Goal: Task Accomplishment & Management: Complete application form

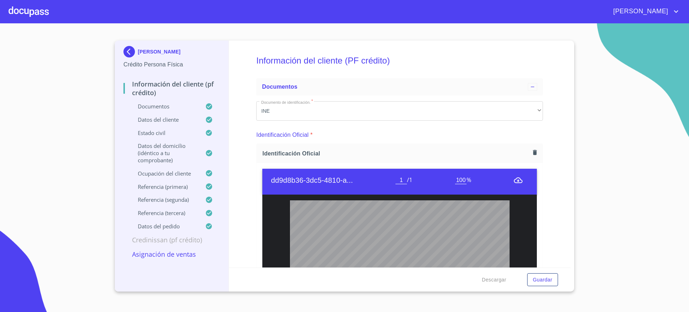
scroll to position [60, 0]
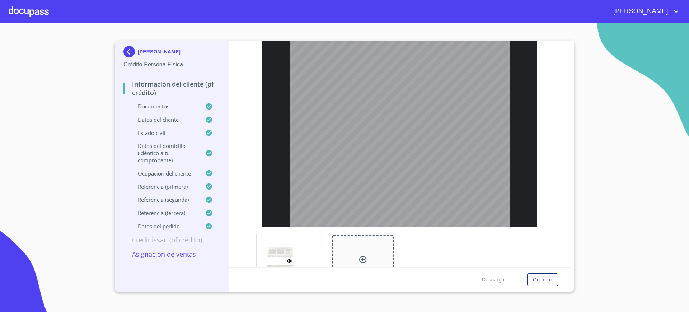
click at [38, 17] on div at bounding box center [29, 11] width 40 height 23
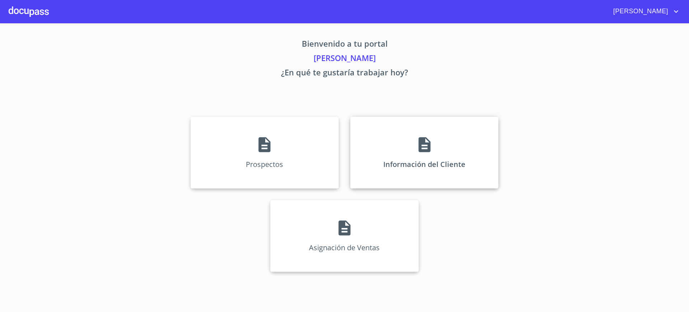
click at [396, 142] on div "Información del Cliente" at bounding box center [424, 153] width 148 height 72
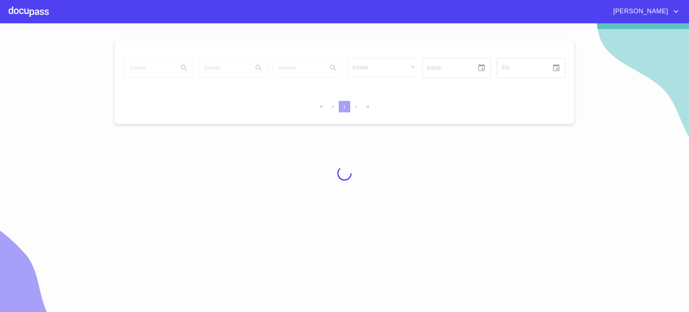
click at [45, 20] on div at bounding box center [29, 11] width 40 height 23
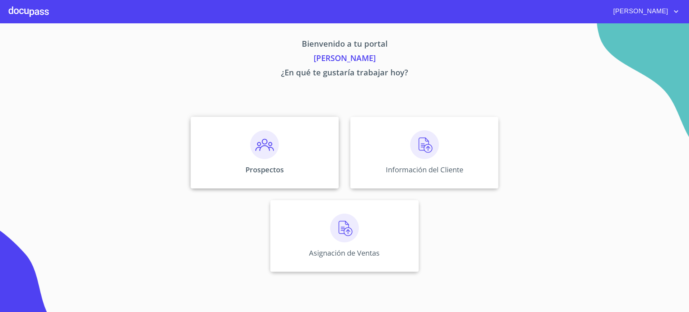
click at [218, 149] on div "Prospectos" at bounding box center [265, 153] width 148 height 72
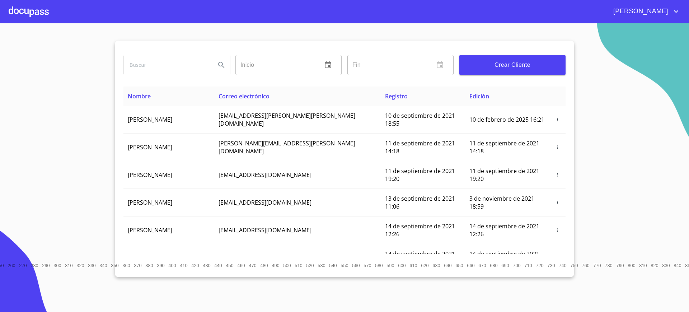
click at [42, 12] on div at bounding box center [29, 11] width 40 height 23
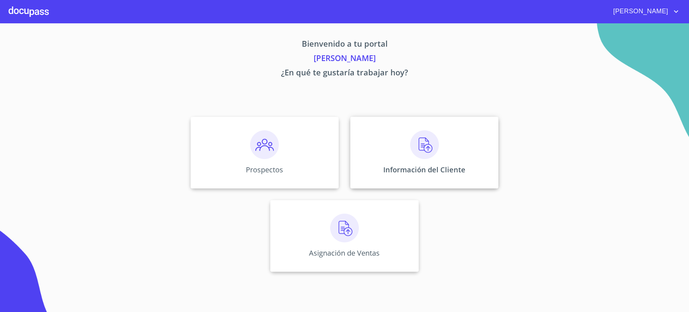
click at [377, 153] on div "Información del Cliente" at bounding box center [424, 153] width 148 height 72
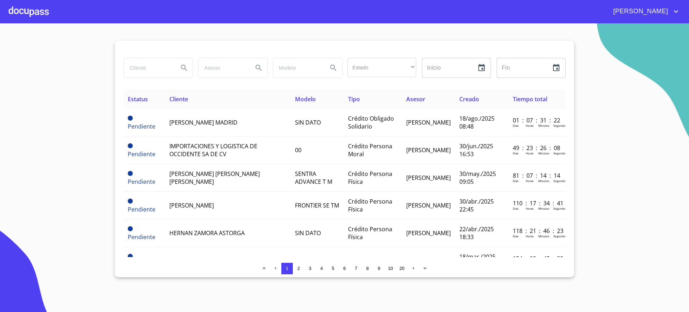
click at [141, 65] on input "search" at bounding box center [148, 67] width 49 height 19
type input "[PERSON_NAME]"
click at [173, 67] on div "[PERSON_NAME]" at bounding box center [158, 67] width 69 height 19
click at [177, 67] on button "Search" at bounding box center [184, 67] width 17 height 17
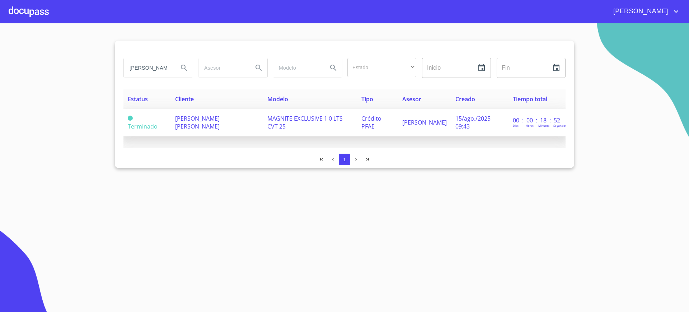
click at [190, 128] on span "[PERSON_NAME] [PERSON_NAME]" at bounding box center [197, 122] width 45 height 16
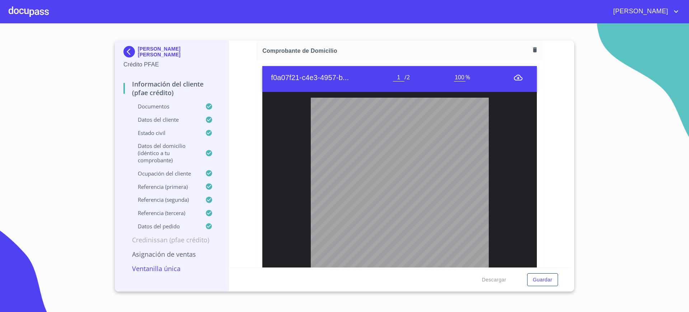
scroll to position [454, 0]
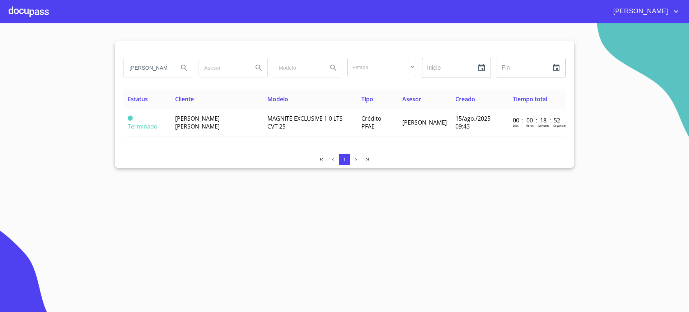
click at [157, 65] on input "[PERSON_NAME]" at bounding box center [148, 67] width 49 height 19
type input "[PERSON_NAME]"
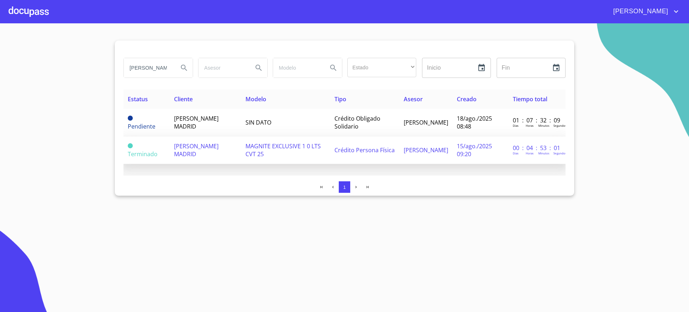
click at [215, 145] on span "[PERSON_NAME] MADRID" at bounding box center [196, 150] width 45 height 16
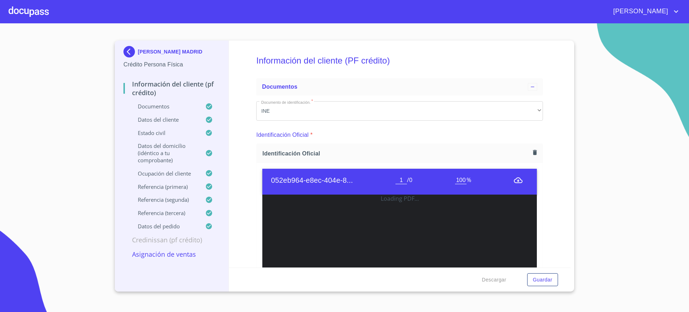
scroll to position [36, 0]
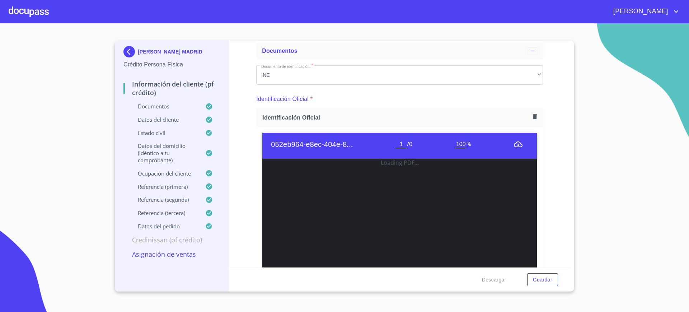
click at [29, 11] on div at bounding box center [29, 11] width 40 height 23
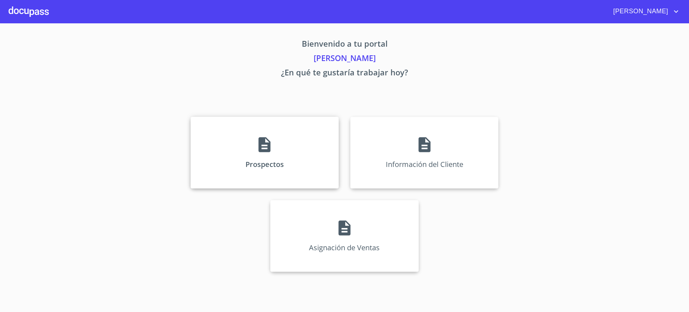
click at [215, 139] on div "Prospectos" at bounding box center [265, 153] width 148 height 72
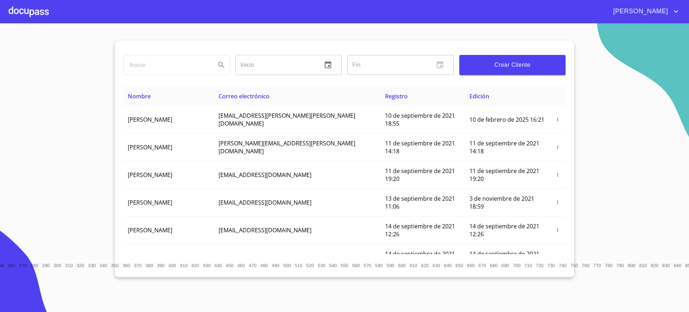
click at [182, 65] on input "search" at bounding box center [167, 64] width 86 height 19
type input "l"
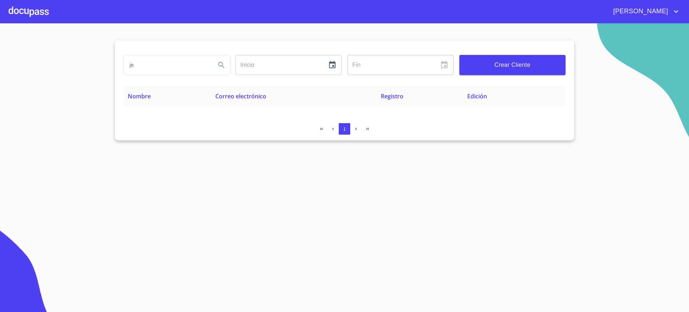
type input "j"
type input "[PERSON_NAME]"
click at [33, 14] on div at bounding box center [29, 11] width 40 height 23
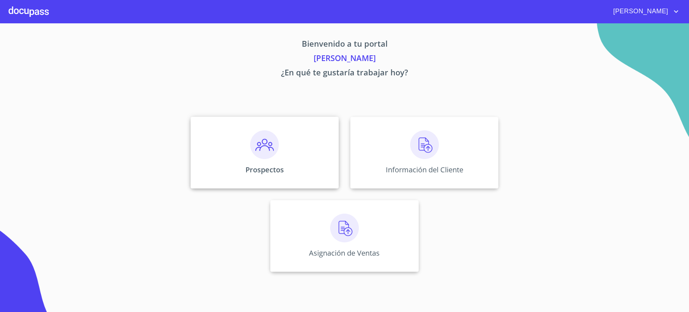
click at [261, 172] on p "Prospectos" at bounding box center [265, 170] width 38 height 10
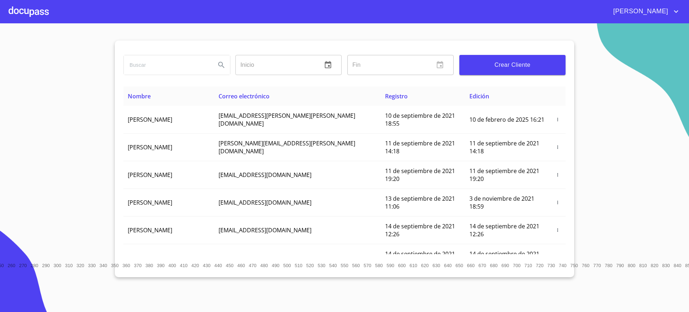
click at [45, 16] on div at bounding box center [29, 11] width 40 height 23
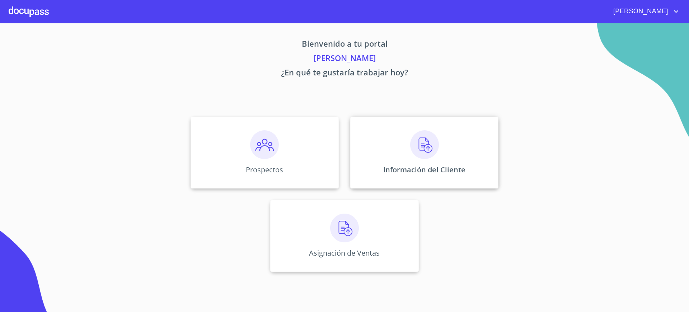
click at [398, 168] on p "Información del Cliente" at bounding box center [424, 170] width 82 height 10
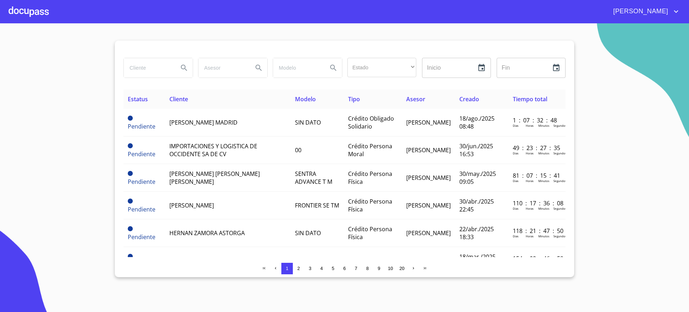
click at [154, 64] on input "search" at bounding box center [148, 67] width 49 height 19
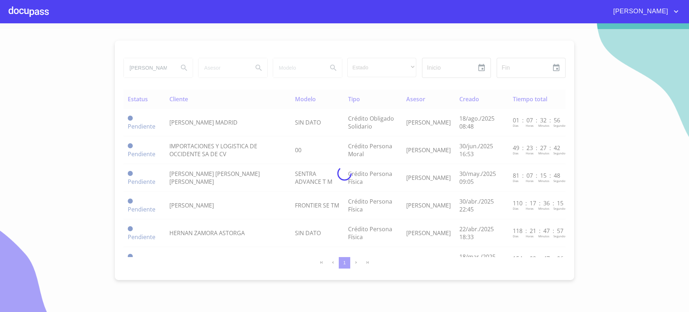
type input "[PERSON_NAME] [PERSON_NAME]"
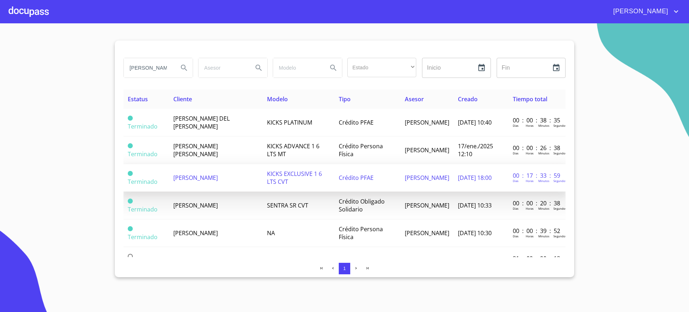
click at [216, 178] on span "[PERSON_NAME]" at bounding box center [195, 178] width 45 height 8
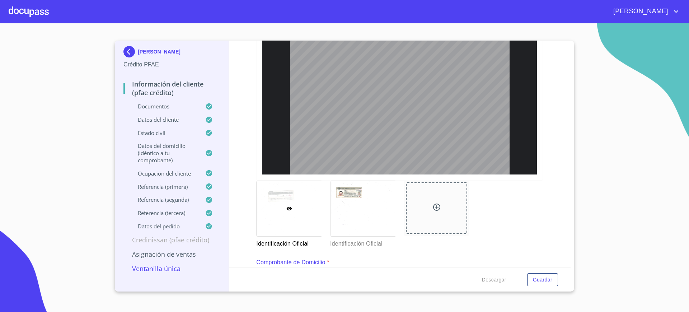
scroll to position [213, 0]
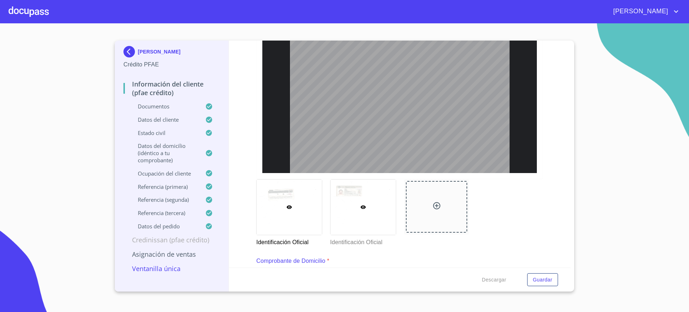
click at [379, 203] on div at bounding box center [363, 206] width 65 height 55
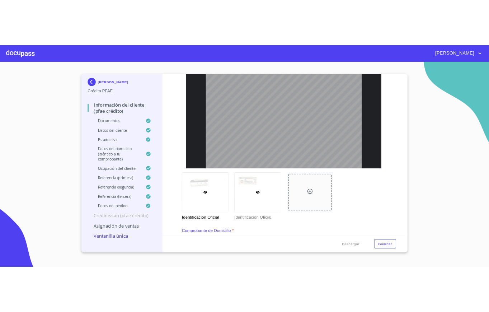
scroll to position [5, 0]
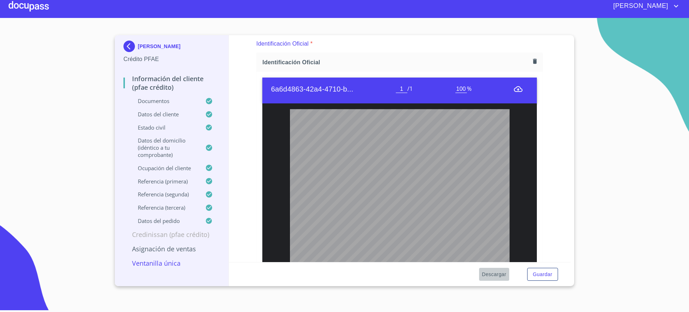
click at [490, 272] on span "Descargar" at bounding box center [494, 274] width 24 height 9
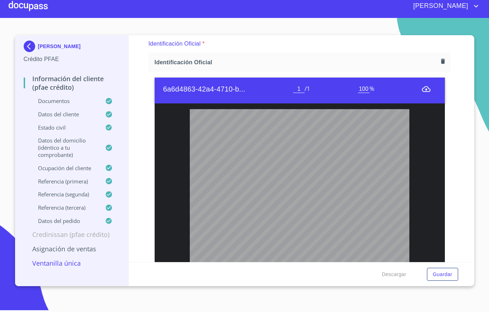
click at [32, 5] on div at bounding box center [28, 6] width 39 height 23
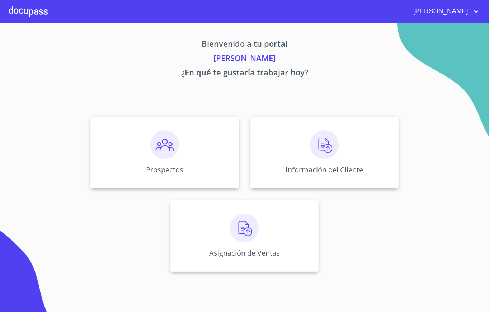
click at [34, 20] on div at bounding box center [28, 11] width 39 height 23
click at [281, 137] on div "Información del Cliente" at bounding box center [325, 153] width 148 height 72
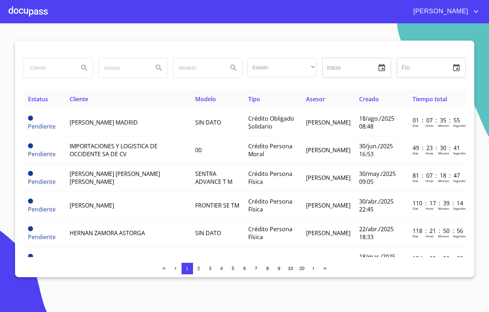
click at [58, 73] on input "search" at bounding box center [48, 67] width 49 height 19
type input "[PERSON_NAME]"
click at [87, 66] on icon "Search" at bounding box center [84, 68] width 9 height 9
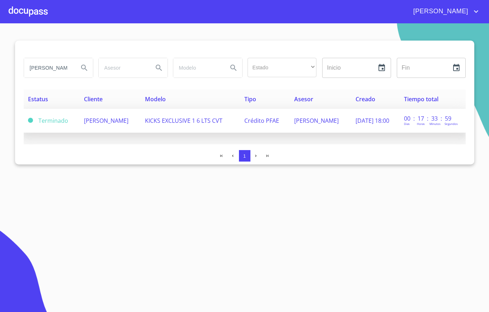
click at [93, 115] on td "[PERSON_NAME]" at bounding box center [110, 121] width 61 height 24
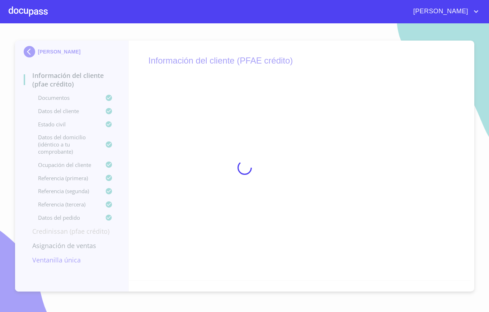
click at [32, 22] on div at bounding box center [28, 11] width 39 height 23
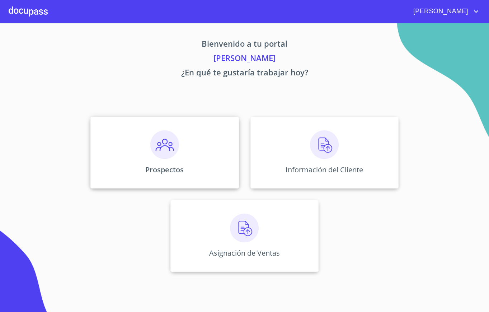
click at [202, 157] on div "Prospectos" at bounding box center [164, 153] width 148 height 72
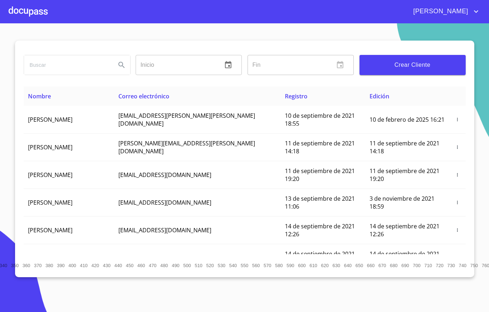
click at [59, 62] on input "search" at bounding box center [67, 64] width 86 height 19
type input "n"
type input "D"
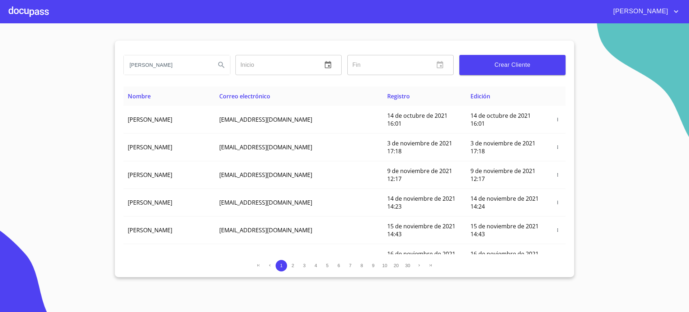
type input "[PERSON_NAME]"
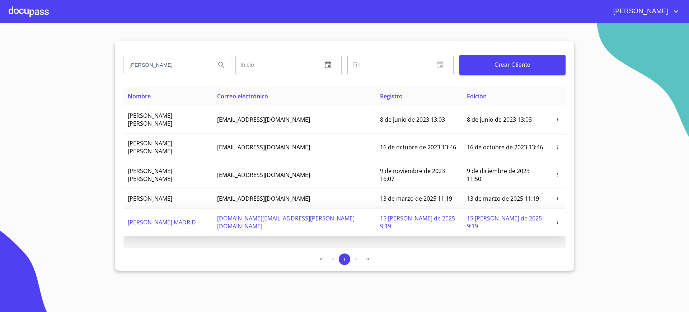
click at [558, 219] on button "button" at bounding box center [557, 222] width 7 height 7
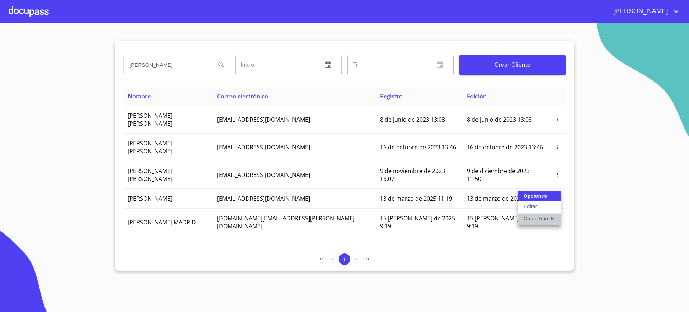
click at [540, 218] on p "Crear Tramite" at bounding box center [540, 218] width 32 height 7
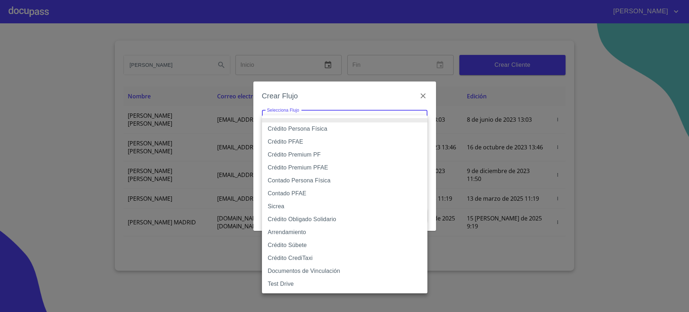
click at [377, 113] on body "[PERSON_NAME] ​ Fin ​ Crear Cliente Nombre Correo electrónico Registro Edición …" at bounding box center [344, 156] width 689 height 312
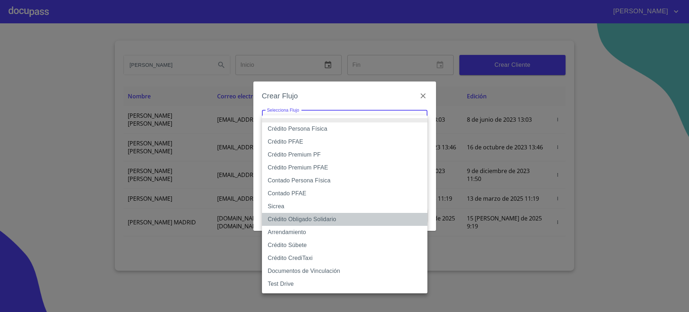
click at [317, 218] on li "Crédito Obligado Solidario" at bounding box center [344, 219] width 165 height 13
type input "61725509ab5355fc594ad23b"
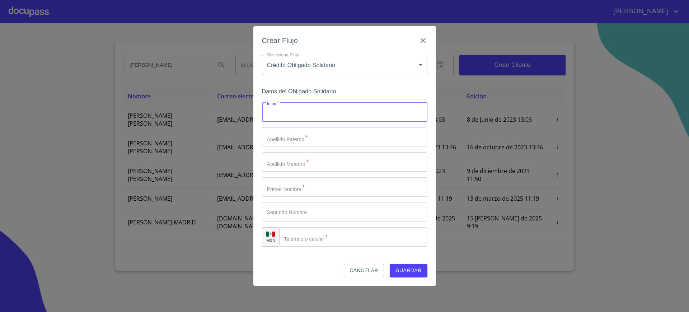
click at [319, 108] on input "Email   *" at bounding box center [344, 111] width 165 height 19
type input "[EMAIL_ADDRESS][DOMAIN_NAME]"
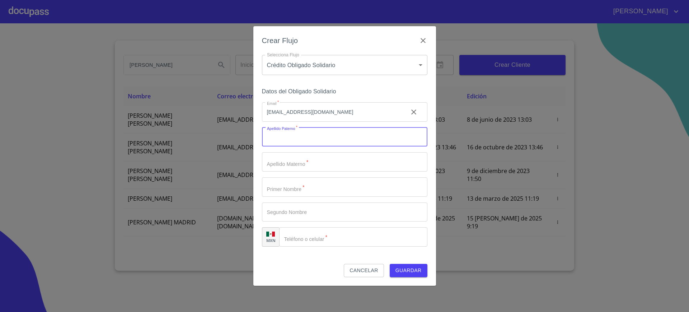
type input "D"
type input "[PERSON_NAME]"
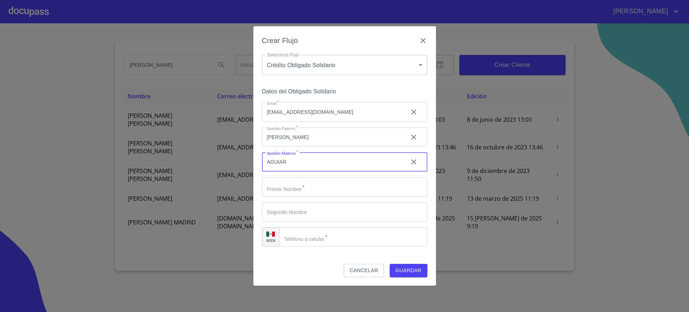
type input "AGUIAR"
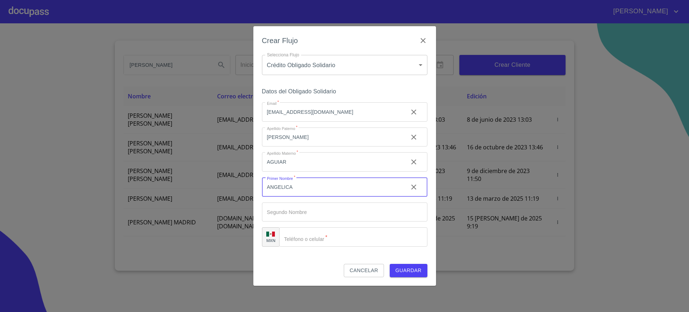
type input "ANGELICA"
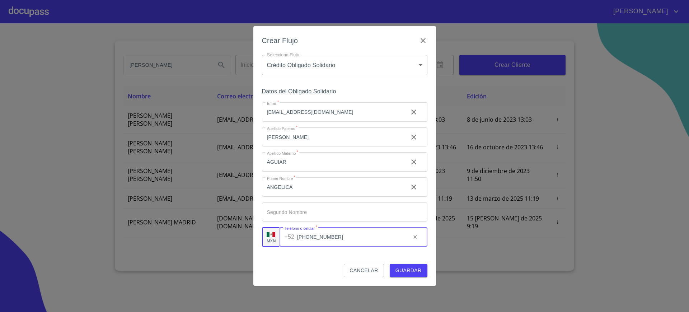
type input "[PHONE_NUMBER]"
drag, startPoint x: 415, startPoint y: 279, endPoint x: 417, endPoint y: 273, distance: 6.3
click at [417, 273] on div "Crear Flujo Selecciona Flujo Crédito Obligado Solidario 61725509ab5355fc594ad23…" at bounding box center [344, 156] width 183 height 260
click at [417, 273] on span "Guardar" at bounding box center [409, 270] width 26 height 9
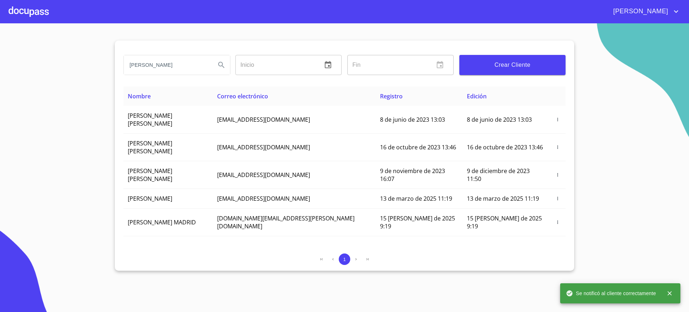
click at [45, 9] on div at bounding box center [29, 11] width 40 height 23
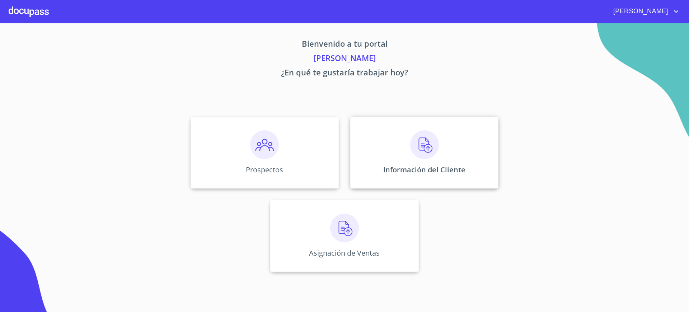
click at [401, 177] on div "Información del Cliente" at bounding box center [424, 153] width 148 height 72
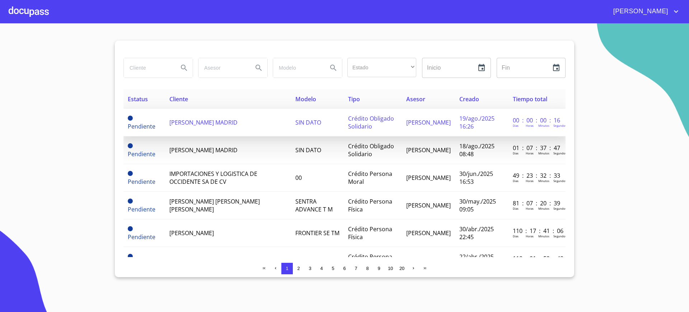
click at [191, 115] on td "[PERSON_NAME] MADRID" at bounding box center [228, 123] width 126 height 28
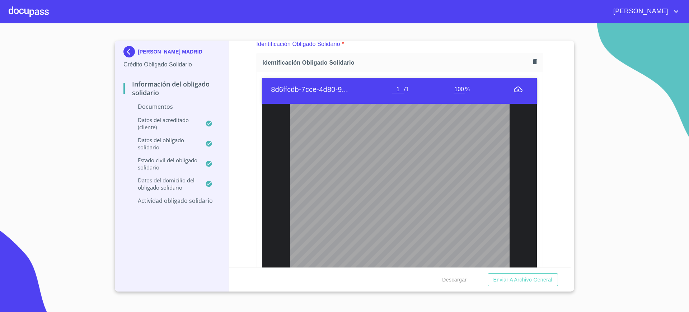
scroll to position [72, 0]
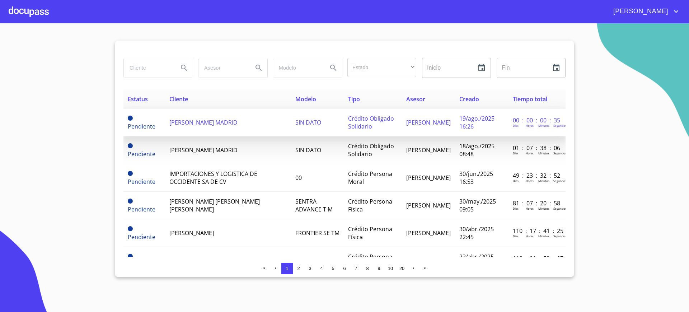
click at [369, 123] on span "Crédito Obligado Solidario" at bounding box center [371, 122] width 46 height 16
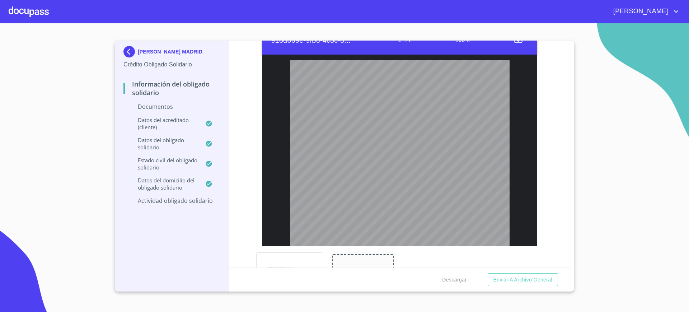
scroll to position [177, 0]
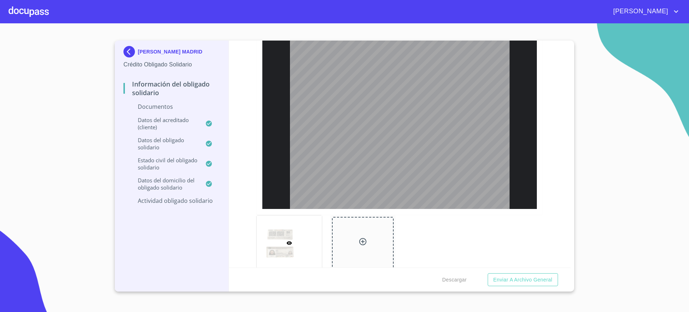
click at [129, 50] on img at bounding box center [130, 51] width 14 height 11
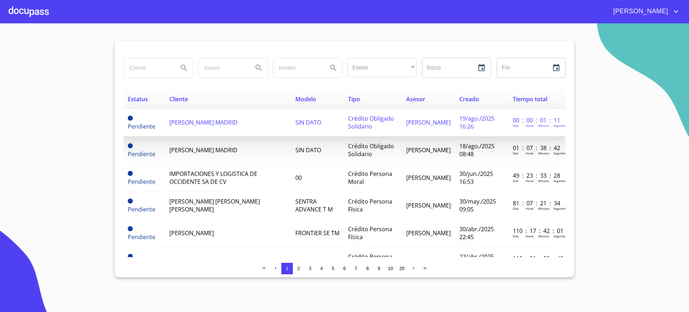
click at [391, 122] on span "Crédito Obligado Solidario" at bounding box center [371, 122] width 46 height 16
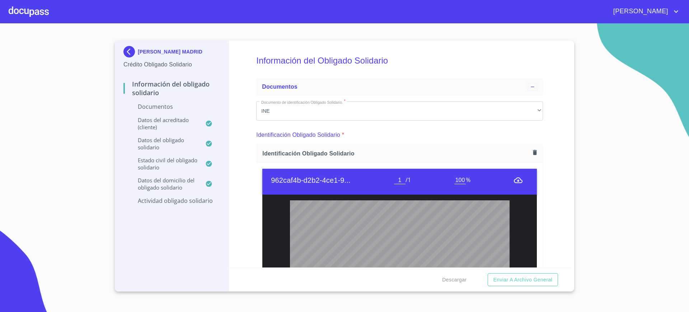
click at [530, 153] on button "button" at bounding box center [535, 153] width 10 height 10
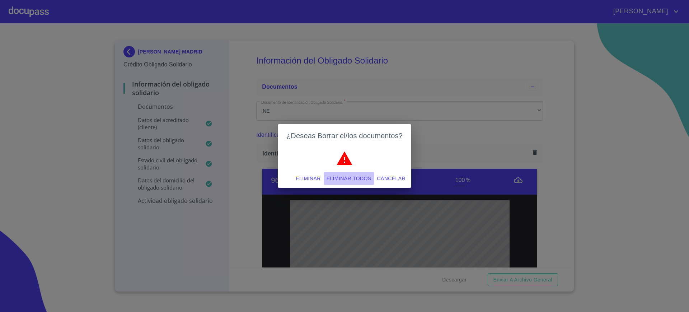
click at [341, 184] on button "Eliminar todos" at bounding box center [349, 178] width 51 height 13
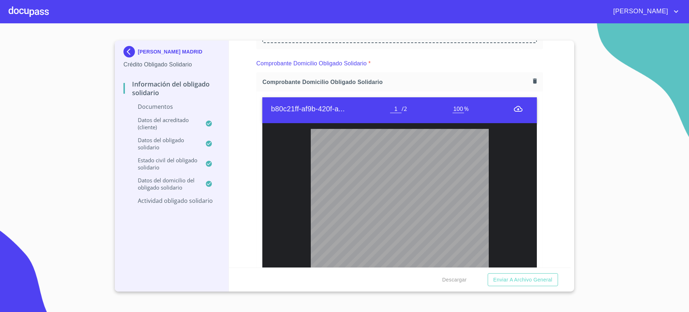
scroll to position [179, 0]
click at [533, 88] on div "Comprobante Domicilio Obligado Solidario" at bounding box center [400, 82] width 286 height 19
click at [532, 86] on button "button" at bounding box center [535, 81] width 10 height 10
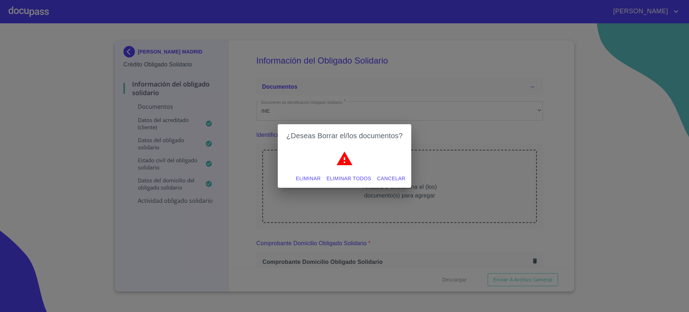
scroll to position [179, 0]
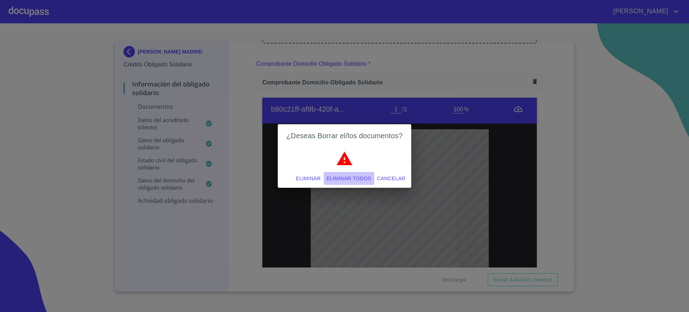
click at [359, 175] on span "Eliminar todos" at bounding box center [349, 178] width 45 height 9
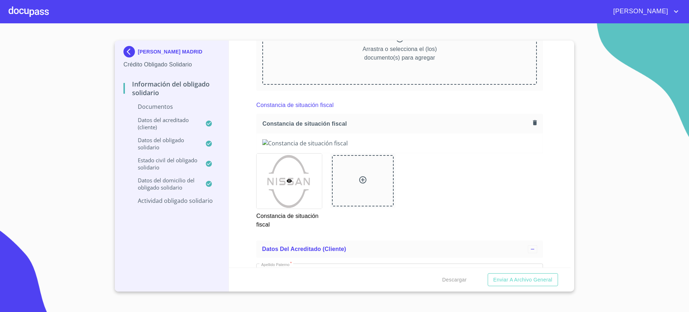
scroll to position [571, 0]
click at [532, 123] on icon "button" at bounding box center [535, 124] width 7 height 7
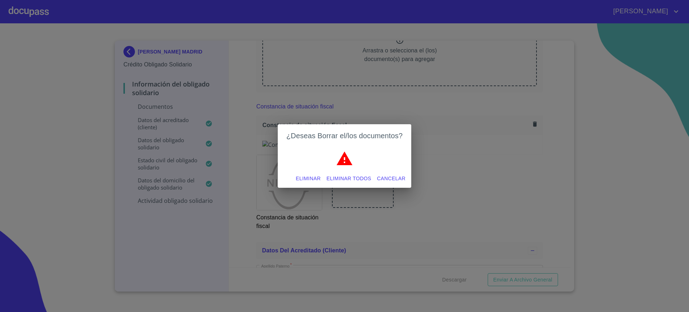
click at [358, 178] on span "Eliminar todos" at bounding box center [349, 178] width 45 height 9
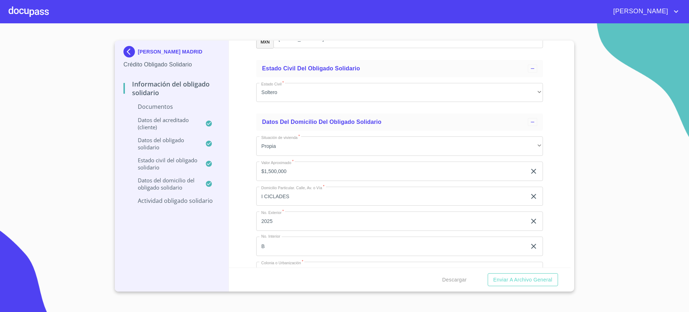
scroll to position [1192, 0]
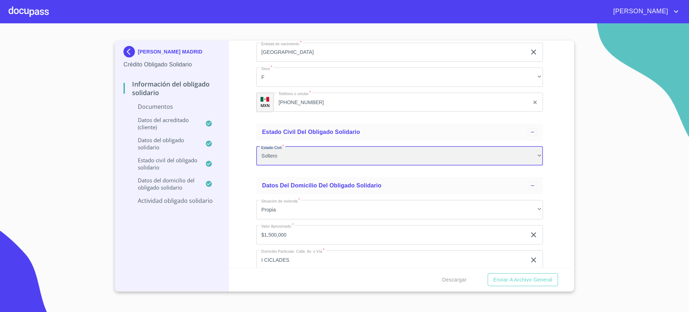
click at [410, 152] on div "Soltero" at bounding box center [399, 155] width 287 height 19
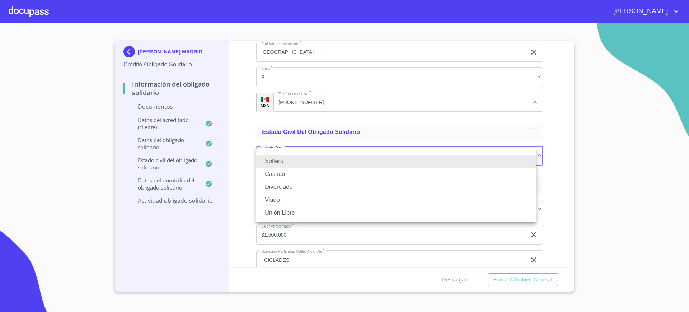
click at [317, 177] on li "Casado" at bounding box center [396, 174] width 280 height 13
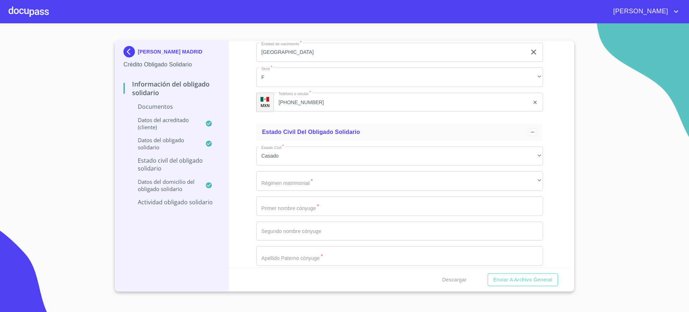
click at [539, 121] on div "Información del Obligado Solidario Documentos Documento de identificación Oblig…" at bounding box center [400, 154] width 342 height 227
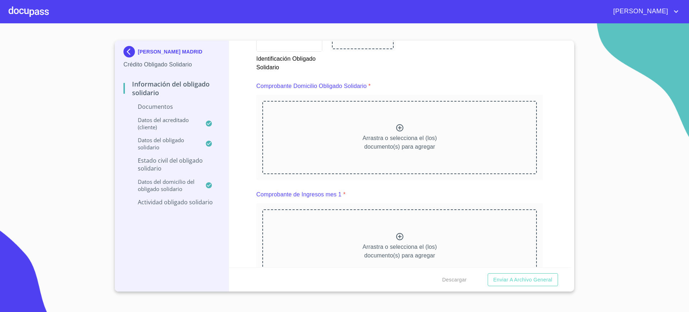
scroll to position [384, 0]
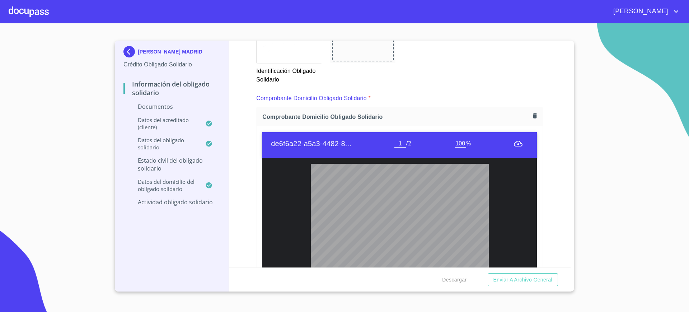
click at [250, 98] on div "Información del Obligado Solidario Documentos Documento de identificación Oblig…" at bounding box center [400, 154] width 342 height 227
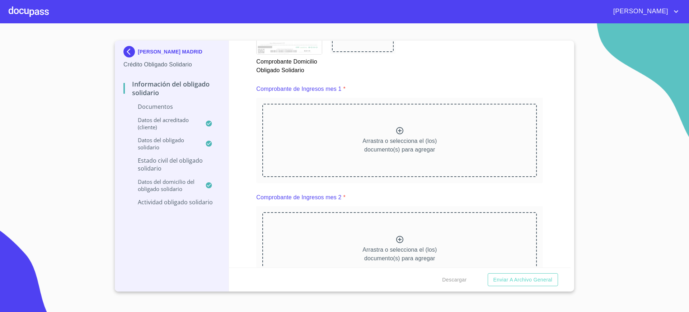
scroll to position [742, 0]
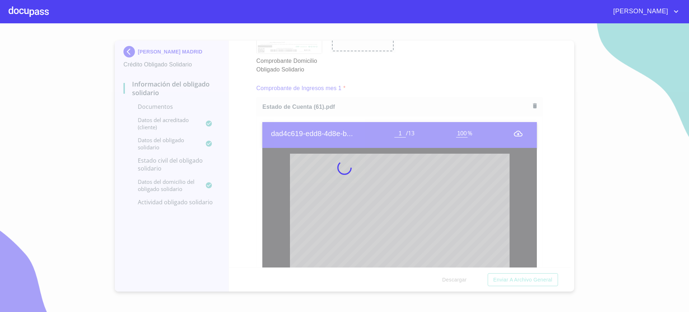
drag, startPoint x: 422, startPoint y: 71, endPoint x: 449, endPoint y: 80, distance: 28.7
click at [422, 71] on div at bounding box center [344, 167] width 689 height 289
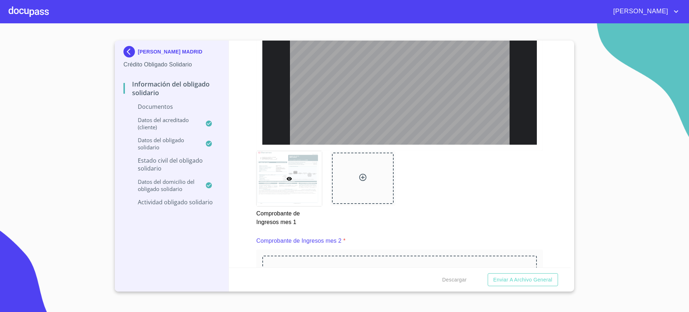
click at [491, 145] on div "c243e24a-9a28-4ead-8... 1 / 13 100 % Página 1 de 13 0002629 000190.B26INDA008.A…" at bounding box center [400, 35] width 286 height 229
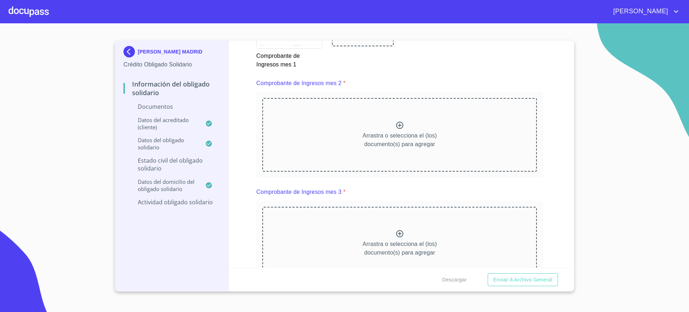
scroll to position [1095, 0]
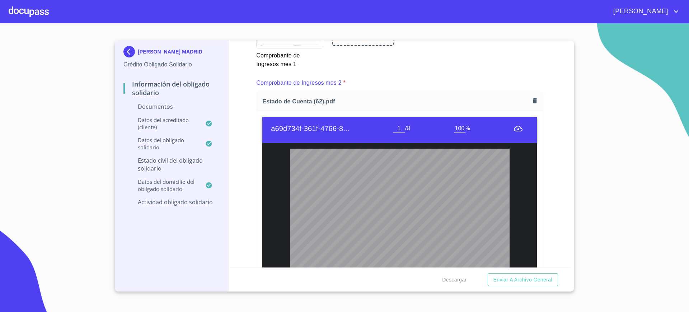
click at [437, 84] on div "Comprobante de Ingresos mes 2 *" at bounding box center [399, 82] width 287 height 17
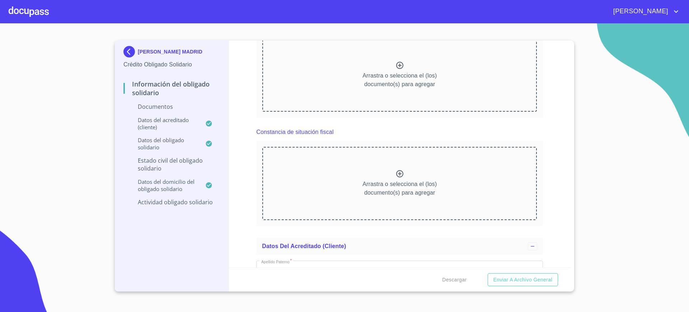
scroll to position [1421, 0]
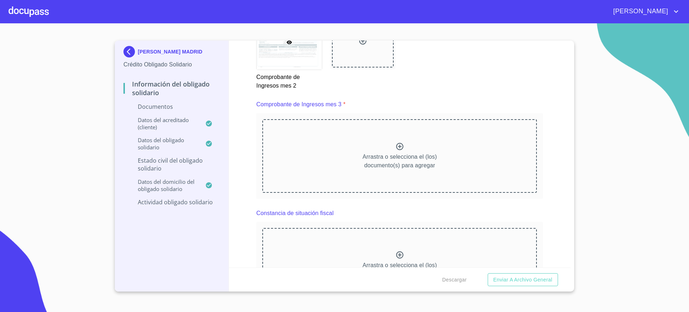
drag, startPoint x: 465, startPoint y: 68, endPoint x: 427, endPoint y: 73, distance: 38.7
click at [427, 73] on div "Comprobante de Ingresos mes 2" at bounding box center [399, 52] width 295 height 85
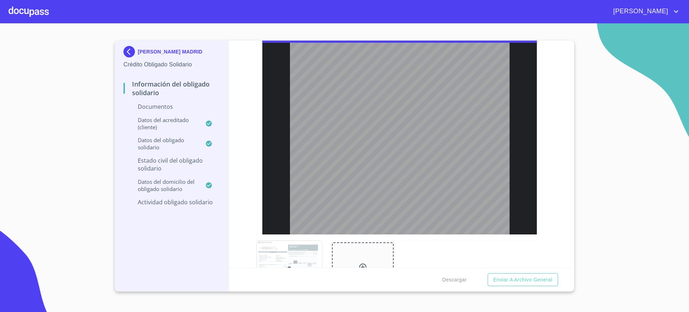
scroll to position [0, 0]
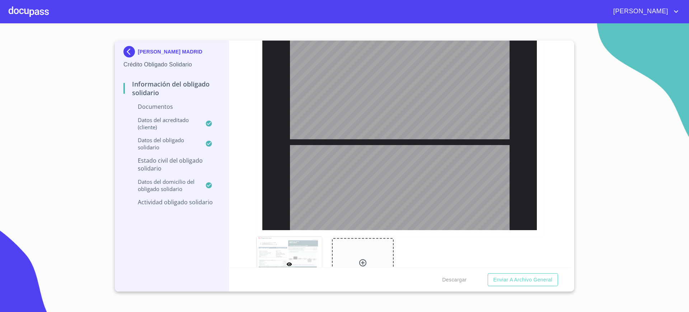
type input "4"
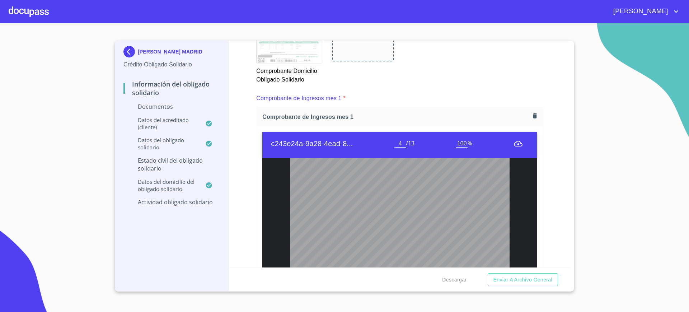
scroll to position [730, 0]
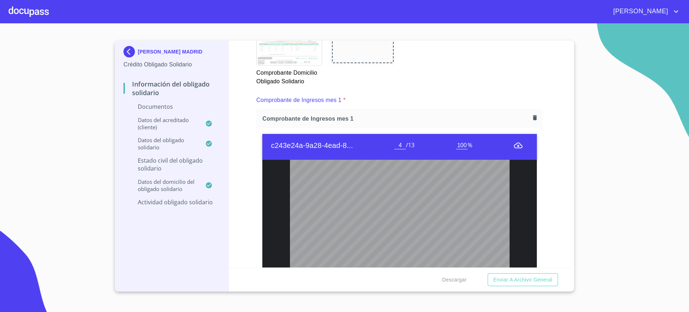
click at [528, 123] on div "Comprobante de Ingresos mes 1" at bounding box center [400, 118] width 286 height 19
click at [532, 120] on icon "button" at bounding box center [535, 117] width 7 height 7
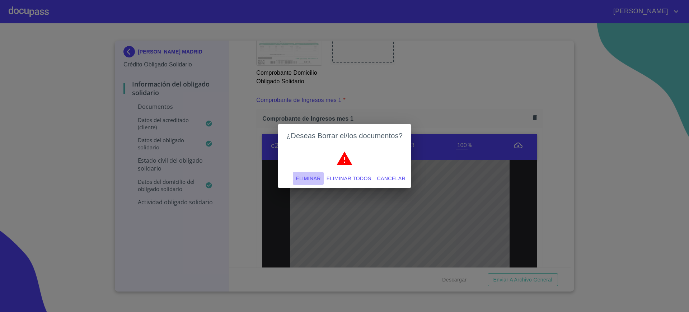
click at [308, 178] on span "Eliminar" at bounding box center [308, 178] width 25 height 9
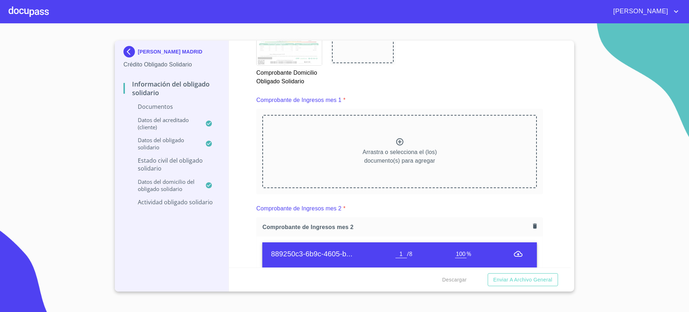
click at [532, 226] on icon "button" at bounding box center [535, 226] width 7 height 7
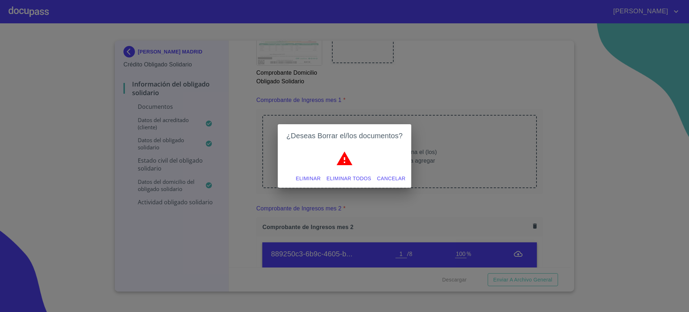
click at [313, 176] on span "Eliminar" at bounding box center [308, 178] width 25 height 9
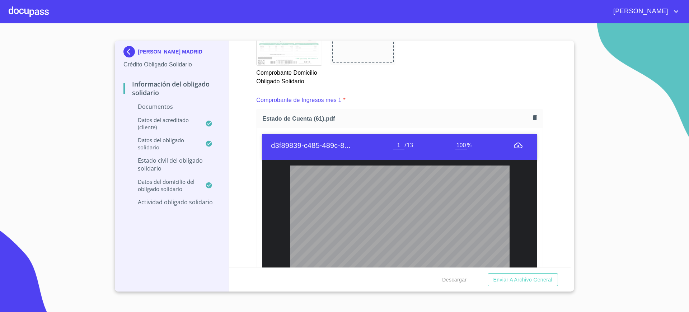
click at [449, 90] on div "Documento de identificación Obligado Solidario.   * INE ​ Identificación Obliga…" at bounding box center [399, 64] width 287 height 1399
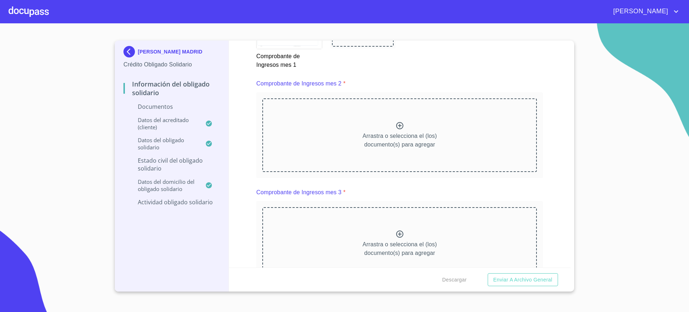
scroll to position [1100, 0]
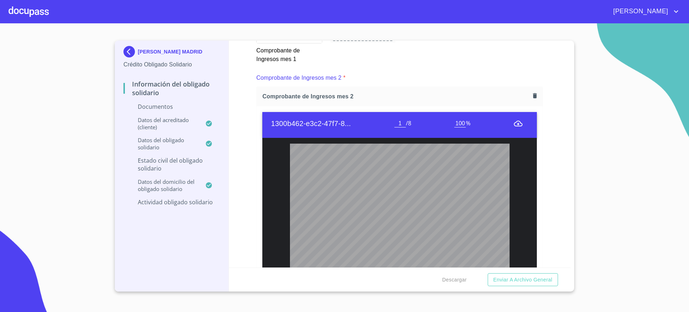
click at [464, 76] on div "Comprobante de Ingresos mes 2 *" at bounding box center [399, 77] width 287 height 17
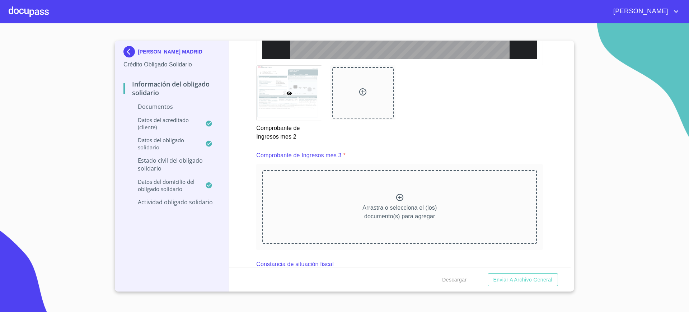
scroll to position [1371, 0]
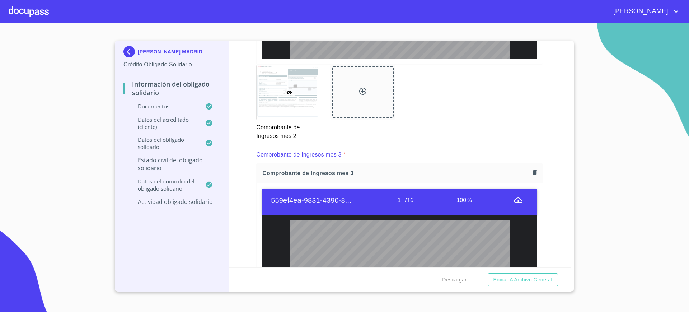
click at [240, 187] on div "Información del Obligado Solidario Documentos Documento de identificación Oblig…" at bounding box center [400, 154] width 342 height 227
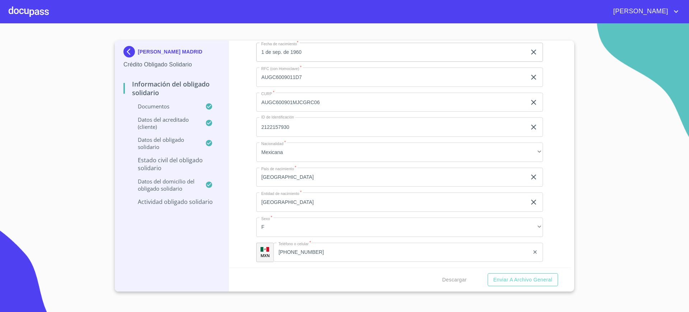
scroll to position [2271, 0]
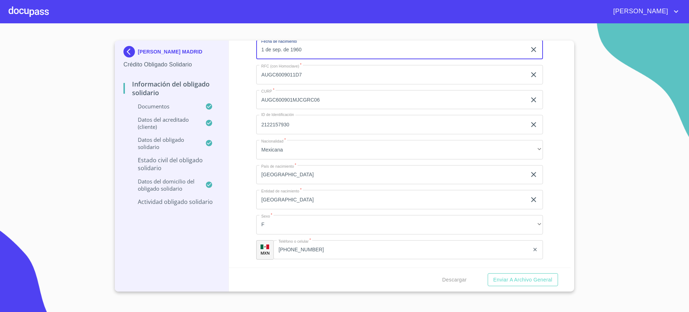
click at [331, 60] on input "1 de sep. de 1960" at bounding box center [392, 49] width 273 height 19
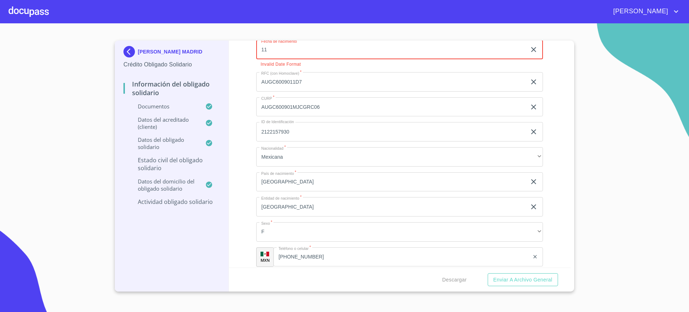
type input "1_"
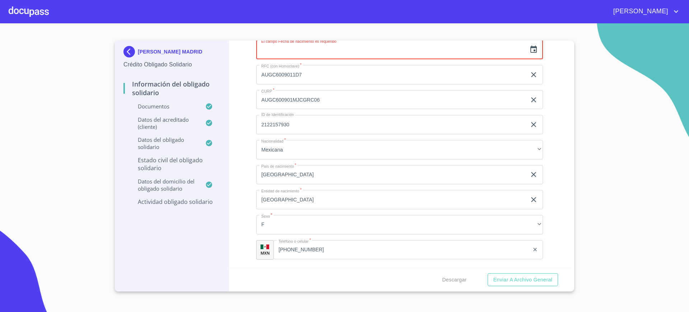
click at [529, 54] on icon "button" at bounding box center [533, 49] width 9 height 9
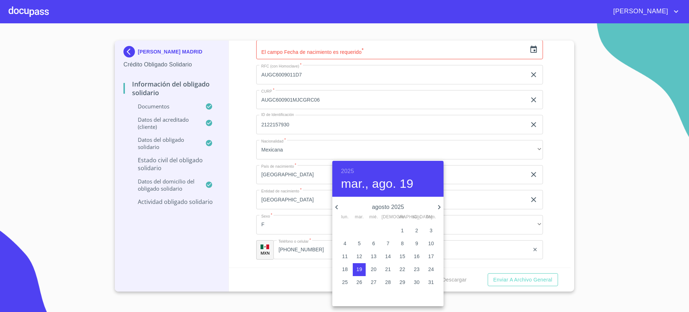
click at [346, 169] on h6 "2025" at bounding box center [347, 171] width 13 height 10
click at [387, 214] on div "1987" at bounding box center [387, 212] width 111 height 14
click at [342, 205] on p "agosto 1987" at bounding box center [388, 207] width 94 height 9
click at [338, 205] on icon "button" at bounding box center [336, 207] width 9 height 9
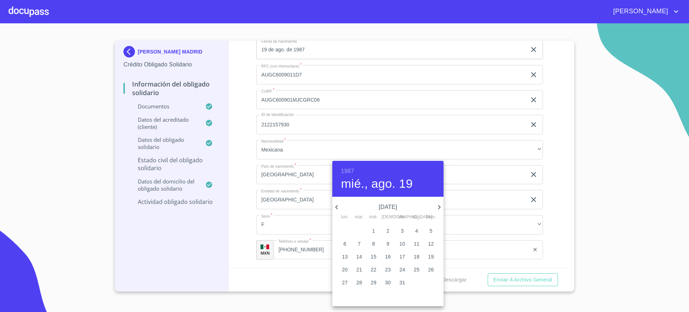
click at [338, 205] on icon "button" at bounding box center [336, 207] width 9 height 9
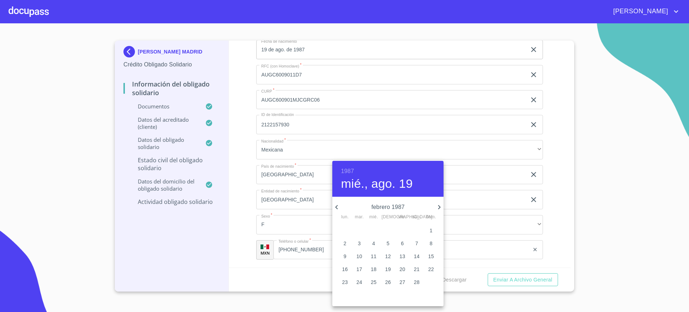
click at [376, 256] on p "11" at bounding box center [374, 256] width 6 height 7
type input "11 de feb. de 1987"
click at [255, 201] on div at bounding box center [344, 156] width 689 height 312
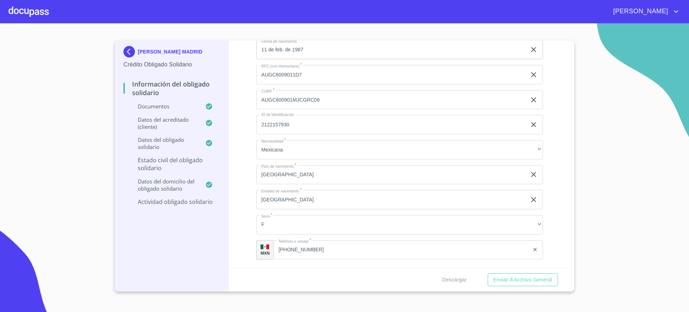
click at [289, 84] on input "AUGC6009011D7" at bounding box center [391, 74] width 270 height 19
type input "A"
type input "JAAA870211IR0"
click at [292, 109] on input "AUGC600901MJCGRC06" at bounding box center [391, 99] width 270 height 19
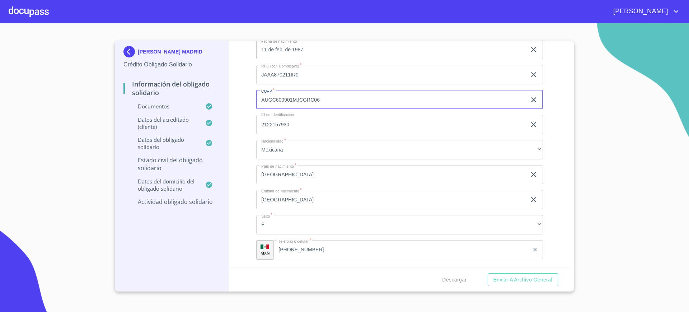
click at [292, 109] on input "AUGC600901MJCGRC06" at bounding box center [391, 99] width 270 height 19
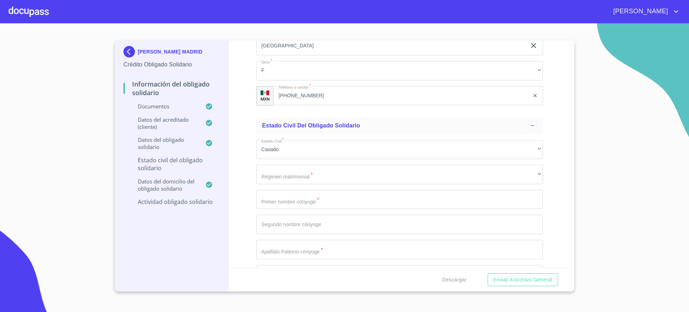
scroll to position [2434, 0]
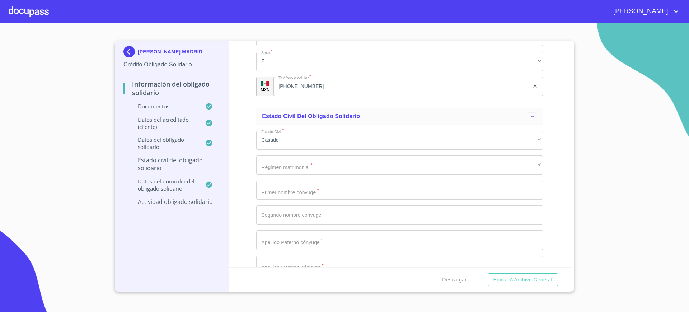
type input "JAAA870211MJCSGN05"
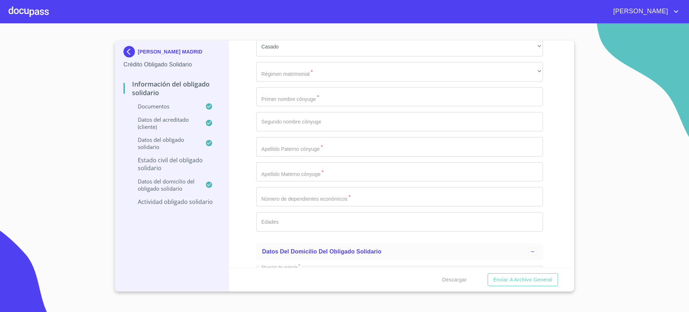
scroll to position [2529, 0]
type input "1877584422"
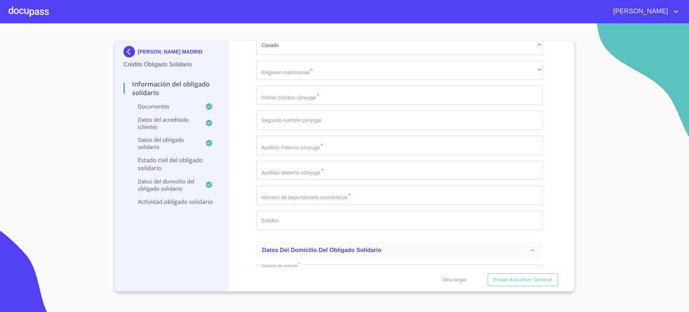
drag, startPoint x: 313, startPoint y: 134, endPoint x: 301, endPoint y: 137, distance: 13.0
type input "[PHONE_NUMBER]"
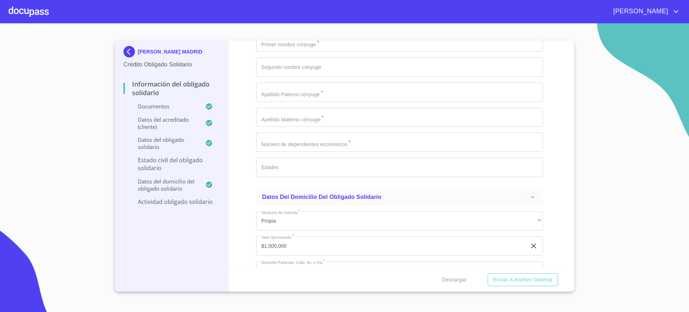
click at [321, 27] on div "​" at bounding box center [399, 17] width 287 height 19
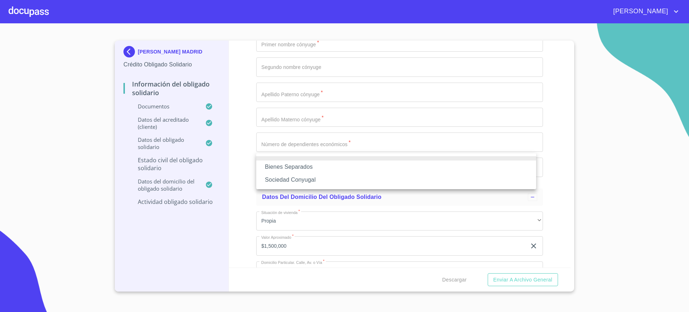
click at [314, 179] on li "Sociedad Conyugal" at bounding box center [396, 179] width 280 height 13
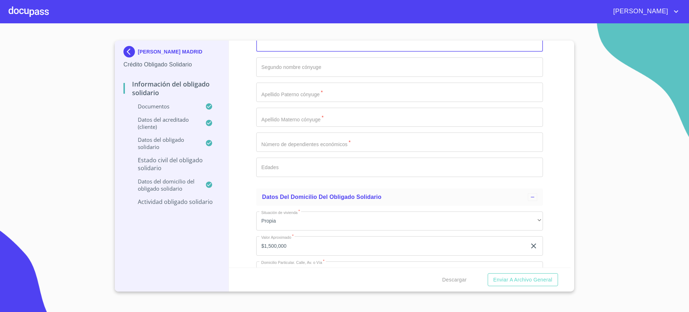
click at [296, 52] on input "Documento de identificación Obligado Solidario.   *" at bounding box center [399, 42] width 287 height 19
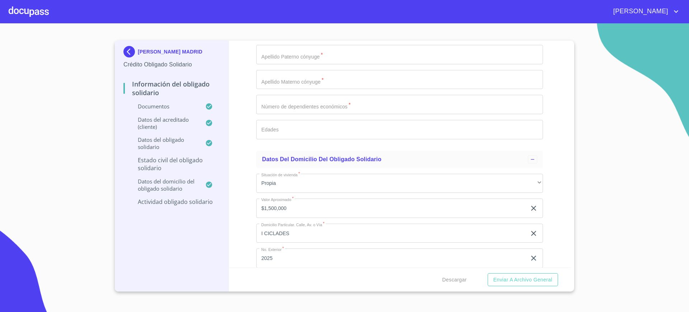
scroll to position [2621, 0]
type input "i"
type input "[PERSON_NAME]"
type input "YUKWANG"
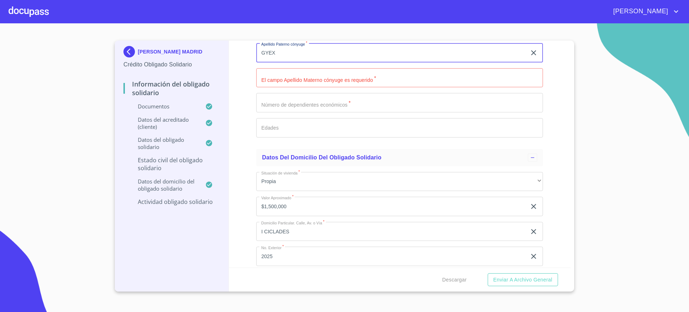
click at [287, 62] on input "GYEX" at bounding box center [391, 52] width 270 height 19
type input "GYEK"
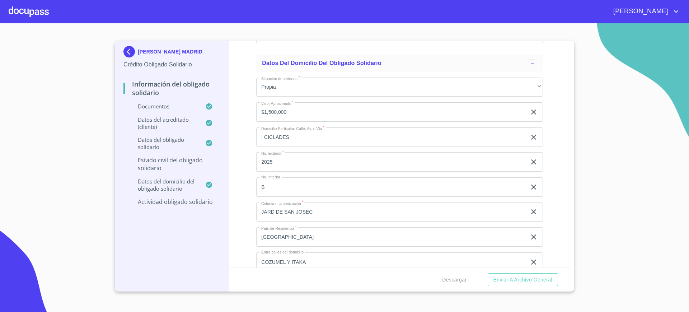
scroll to position [2718, 0]
type input "[PERSON_NAME]"
click at [295, 15] on input "Documento de identificación Obligado Solidario.   *" at bounding box center [399, 5] width 287 height 19
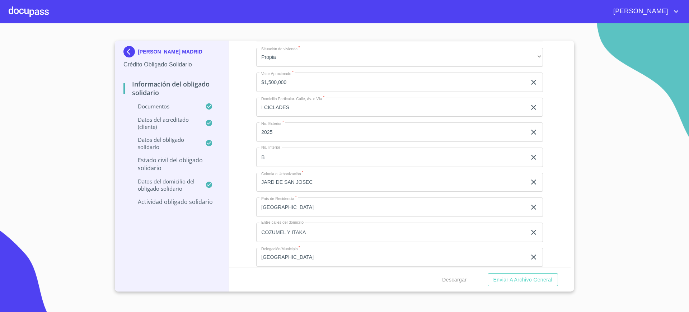
type input "0"
click at [295, 13] on input "Documento de identificación Obligado Solidario.   *" at bounding box center [399, 3] width 287 height 19
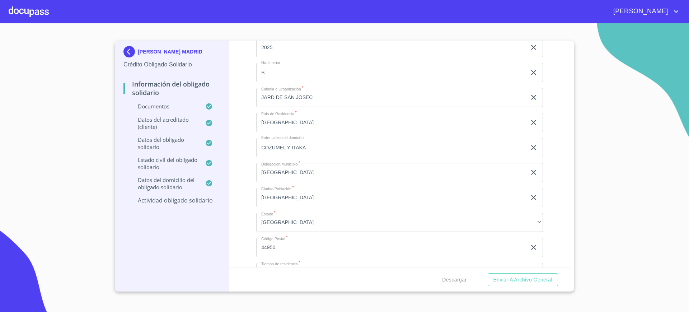
scroll to position [2835, 0]
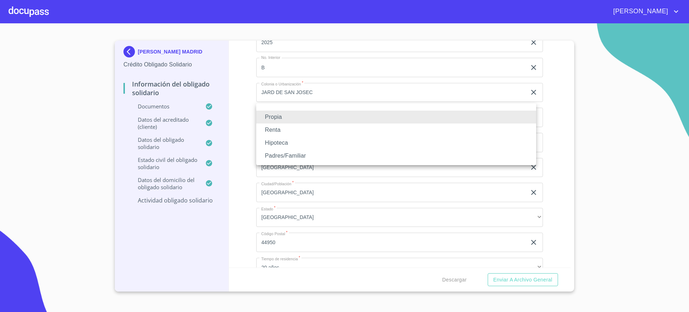
click at [285, 132] on li "Renta" at bounding box center [396, 129] width 280 height 13
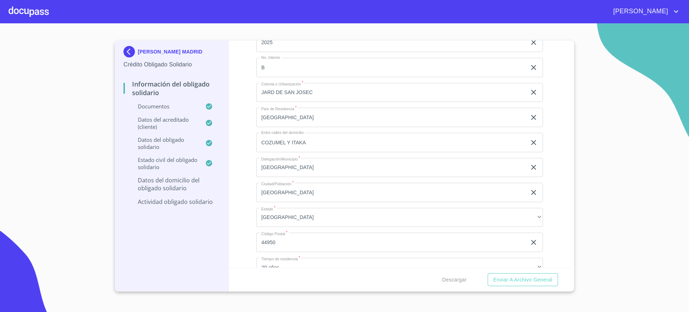
type input "$6"
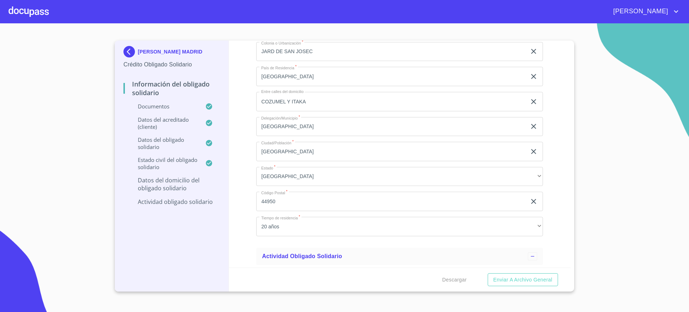
scroll to position [2876, 0]
type input "$5,000"
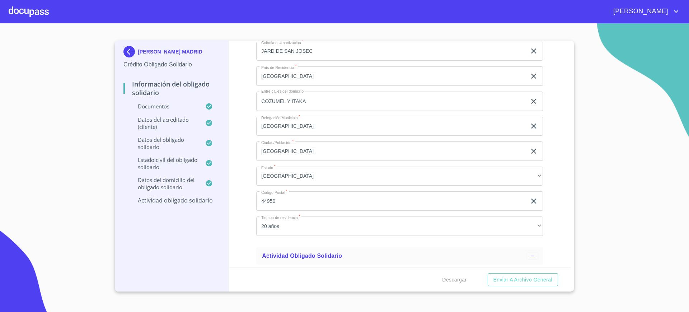
type input "CONTADORES"
type input "795"
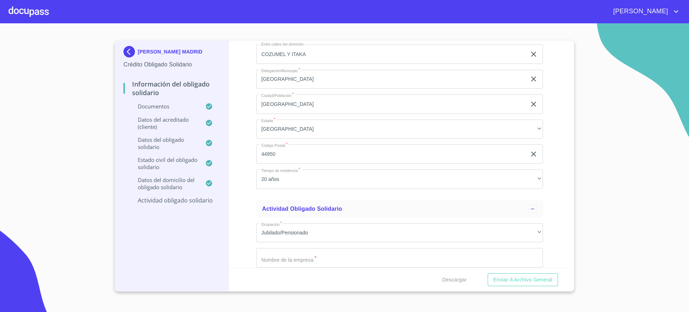
scroll to position [2926, 0]
type input "12"
type input "[PERSON_NAME]"
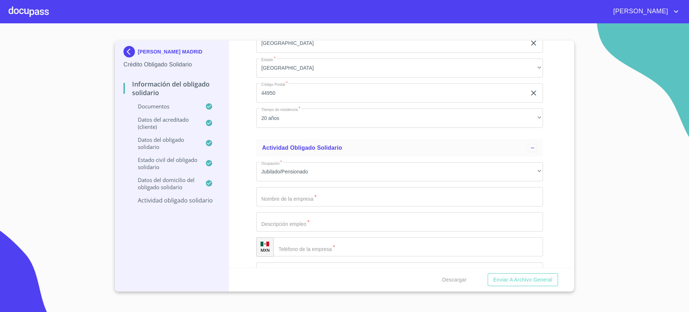
scroll to position [2988, 0]
type input "INDUSTRIALES Y SN [PERSON_NAME]"
click at [289, 24] on input "[GEOGRAPHIC_DATA]" at bounding box center [391, 14] width 270 height 19
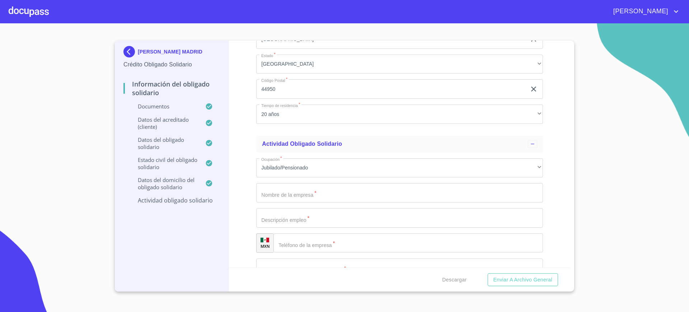
type input "ZAPOPAN"
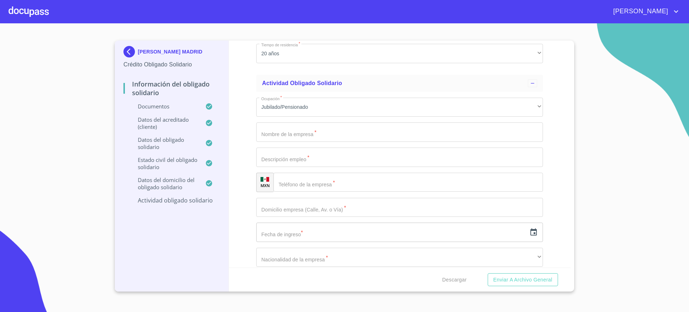
scroll to position [3049, 0]
click at [282, 38] on input "44950" at bounding box center [391, 27] width 270 height 19
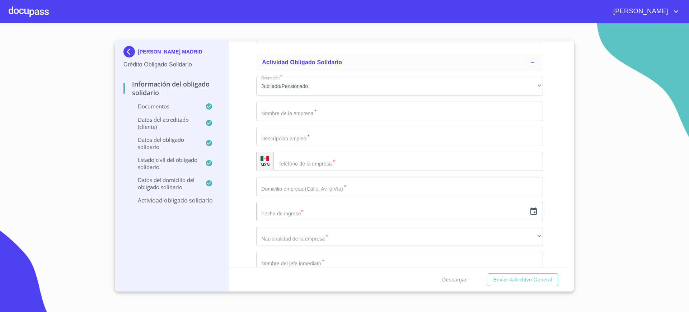
scroll to position [3071, 0]
type input "45030"
click at [281, 41] on div "20 años" at bounding box center [399, 31] width 287 height 19
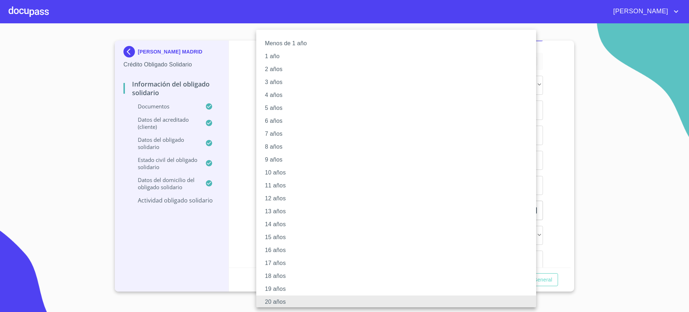
scroll to position [1, 0]
click at [287, 133] on li "7 años" at bounding box center [399, 132] width 287 height 13
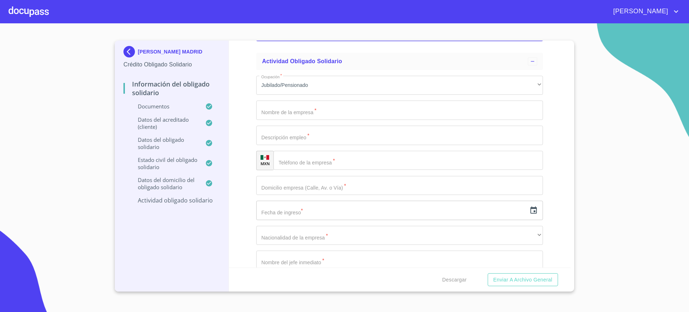
click at [244, 132] on div "Información del Obligado Solidario Documentos Documento de identificación Oblig…" at bounding box center [400, 154] width 342 height 227
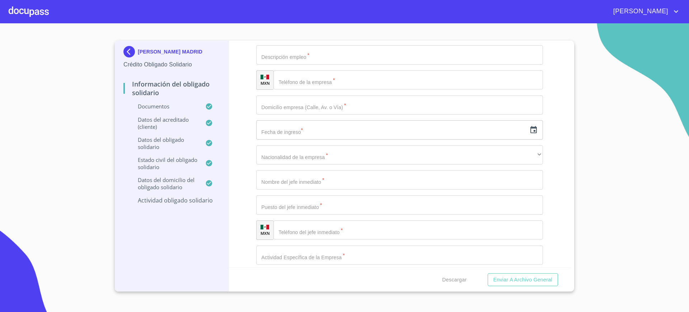
scroll to position [3173, 0]
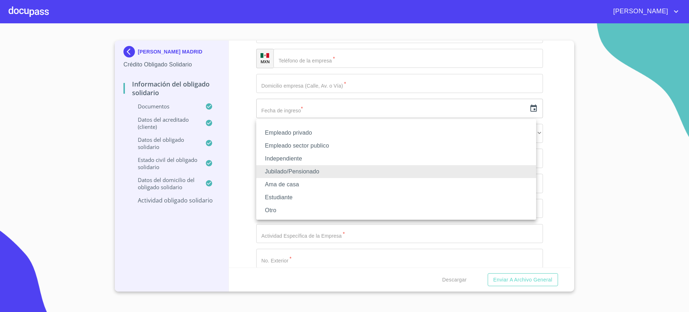
click at [276, 132] on ul "Empleado privado Empleado sector publico Independiente Jubilado/Pensionado Ama …" at bounding box center [396, 169] width 280 height 100
click at [293, 156] on li "Independiente" at bounding box center [396, 158] width 280 height 13
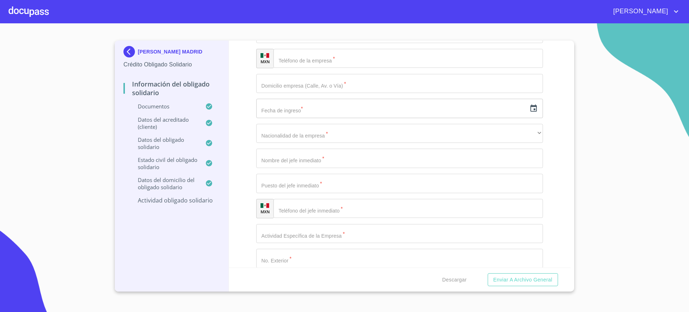
click at [287, 18] on input "Documento de identificación Obligado Solidario.   *" at bounding box center [399, 8] width 287 height 19
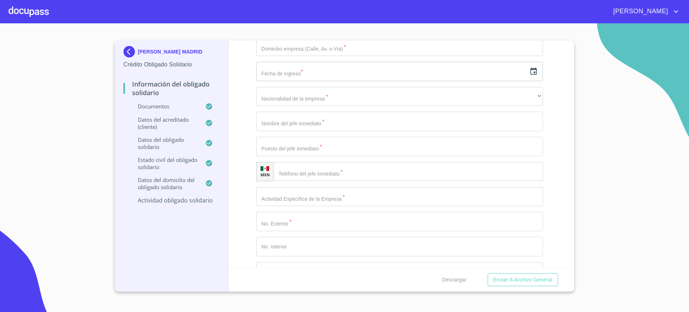
scroll to position [3211, 0]
type input "[PERSON_NAME]"
type input "ADMINISTRADORA DE NEGOCIO"
type input "[PHONE_NUMBER]"
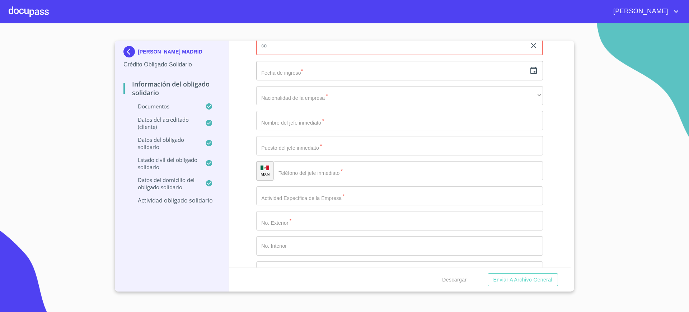
type input "c"
type input "CONTADORES"
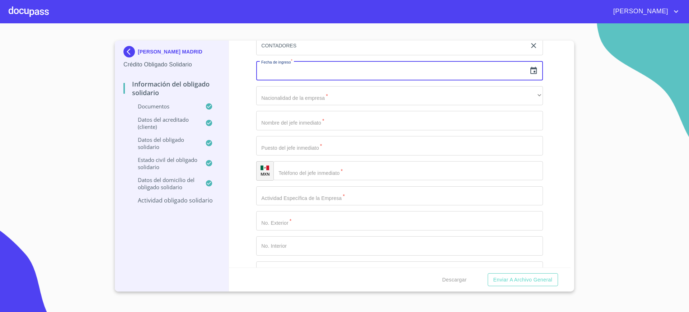
click at [530, 74] on icon "button" at bounding box center [533, 70] width 6 height 7
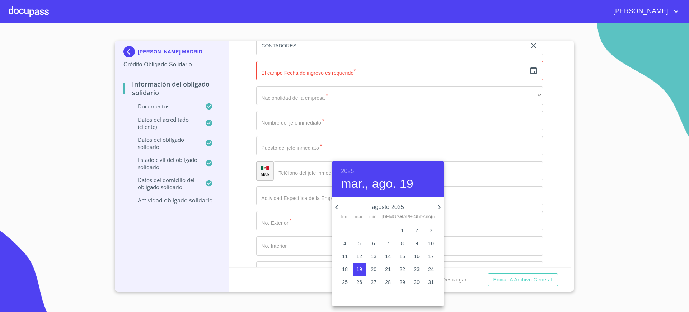
click at [352, 171] on h6 "2025" at bounding box center [347, 171] width 13 height 10
click at [385, 266] on div "2004" at bounding box center [387, 268] width 111 height 14
click at [340, 204] on icon "button" at bounding box center [336, 207] width 9 height 9
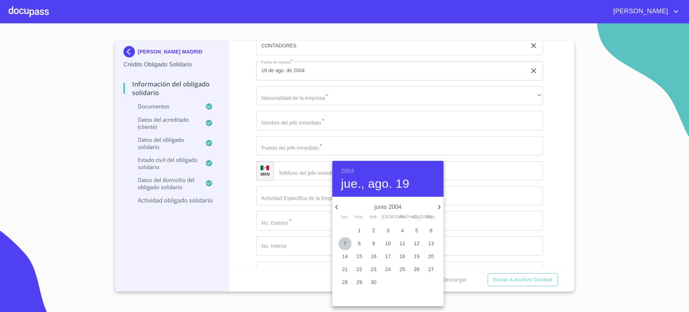
click at [346, 240] on p "7" at bounding box center [344, 243] width 3 height 7
type input "7 de jun. de 2004"
click at [301, 239] on div at bounding box center [344, 156] width 689 height 312
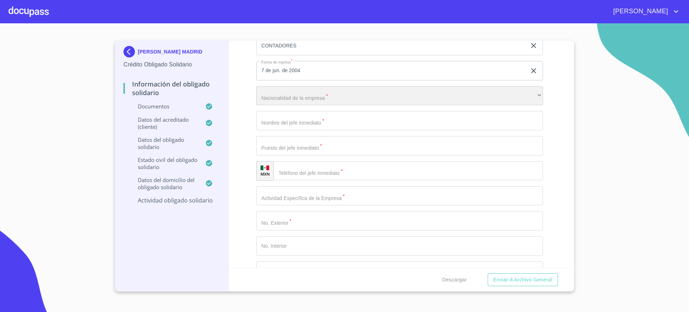
click at [301, 106] on div "​" at bounding box center [399, 95] width 287 height 19
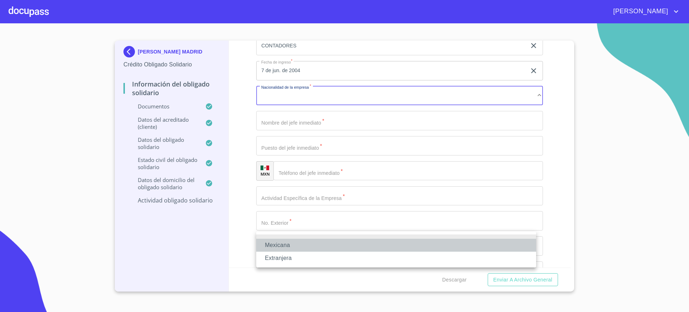
click at [298, 240] on li "Mexicana" at bounding box center [396, 245] width 280 height 13
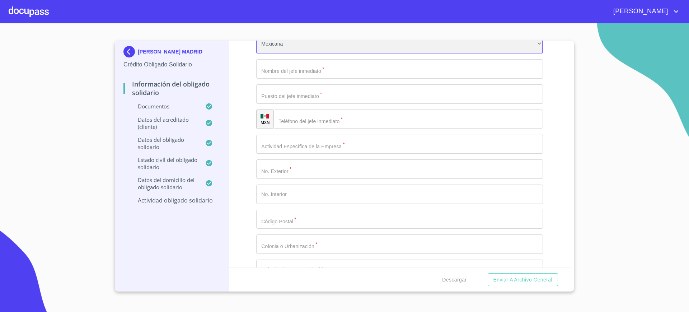
scroll to position [3264, 0]
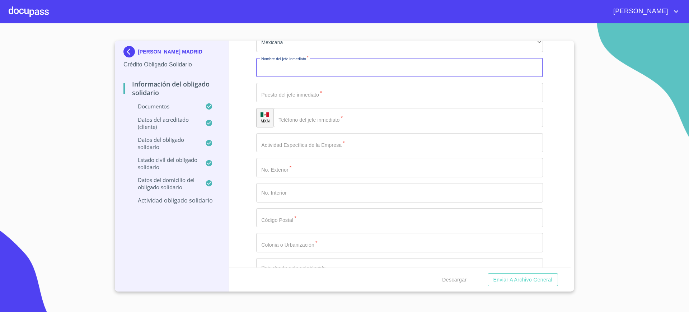
click at [308, 77] on input "Documento de identificación Obligado Solidario.   *" at bounding box center [399, 67] width 287 height 19
type input "A"
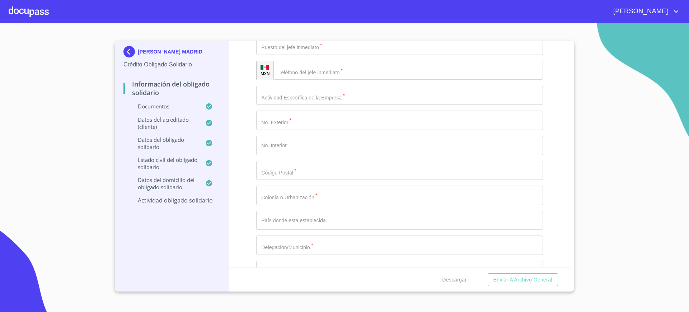
scroll to position [3323, 0]
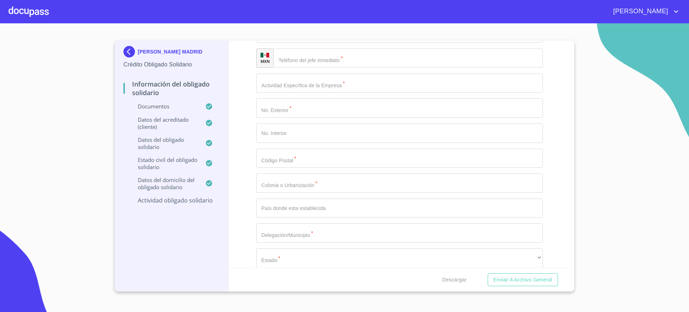
type input "[PERSON_NAME]"
click at [309, 43] on input "Documento de identificación Obligado Solidario.   *" at bounding box center [399, 32] width 287 height 19
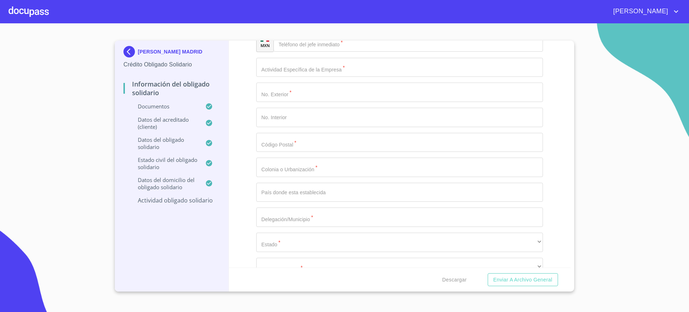
scroll to position [3339, 0]
type input "SOCIA"
type input "[PHONE_NUMBER]"
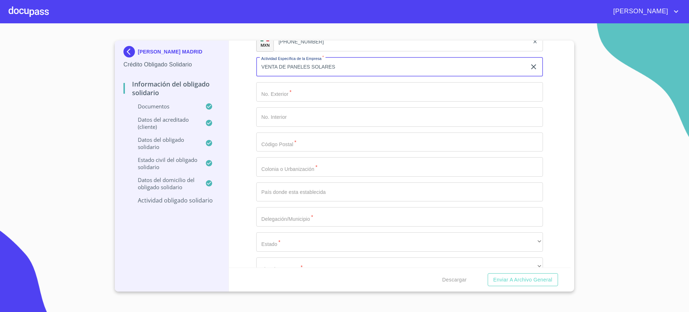
type input "VENTA DE PANELES SOLARES"
type input "795"
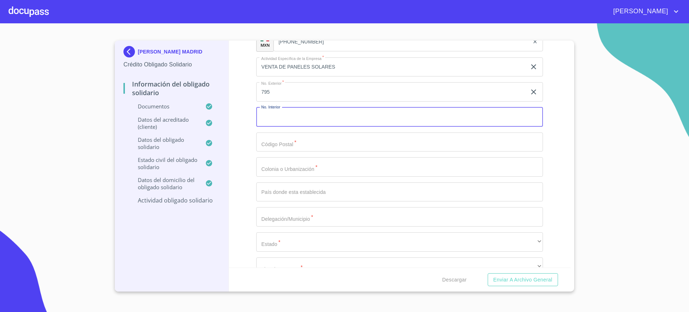
scroll to position [3343, 0]
type input "12"
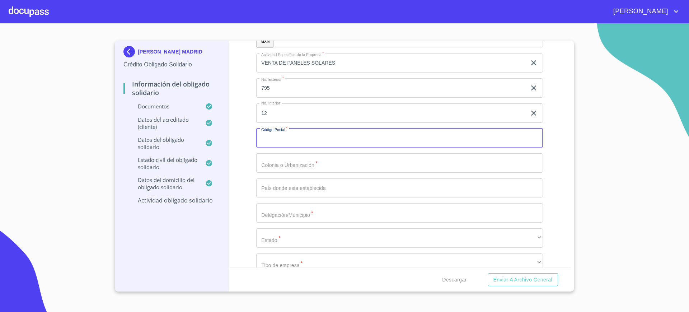
scroll to position [3472, 0]
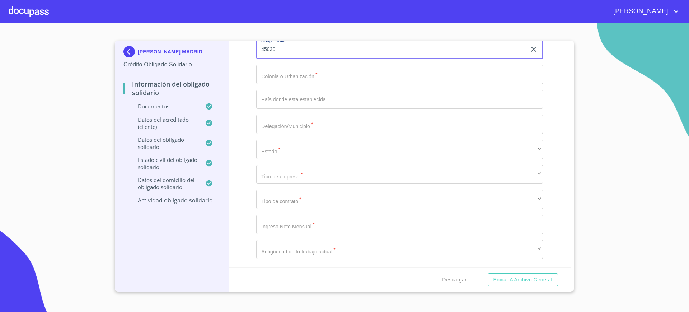
type input "45030"
type input "JARDINES DE GUADALUPE"
type input "[GEOGRAPHIC_DATA]"
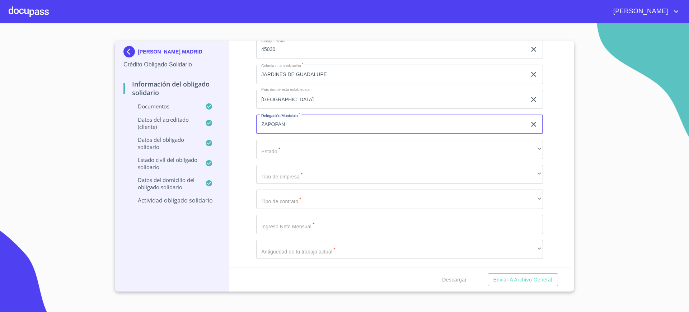
type input "ZAPOPAN"
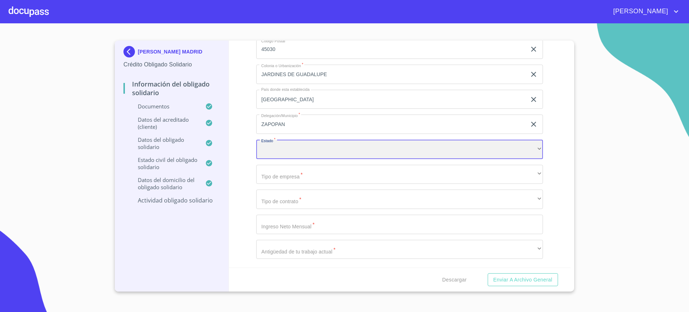
scroll to position [3577, 0]
click at [314, 150] on div "​" at bounding box center [399, 149] width 287 height 19
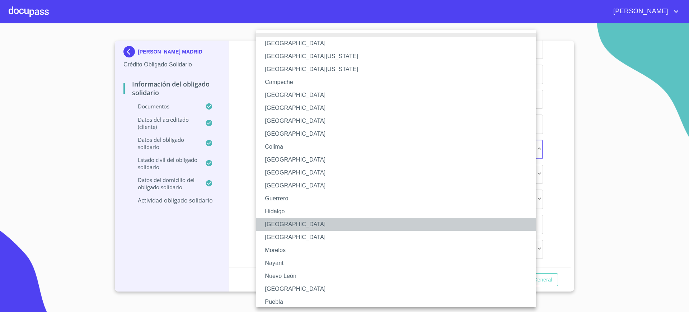
click at [286, 227] on li "[GEOGRAPHIC_DATA]" at bounding box center [399, 224] width 287 height 13
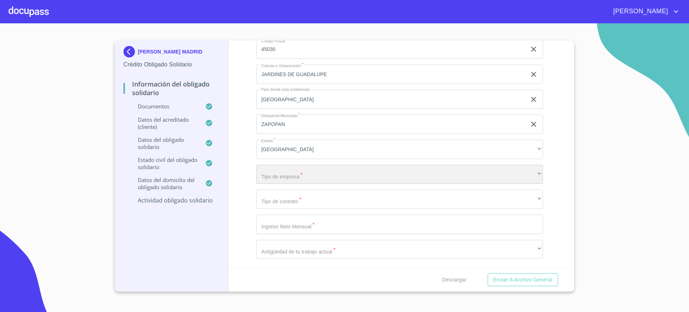
click at [293, 172] on div "​" at bounding box center [399, 174] width 287 height 19
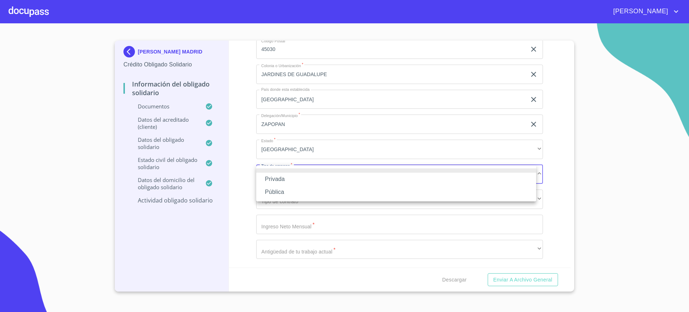
click at [286, 178] on li "Privada" at bounding box center [396, 179] width 280 height 13
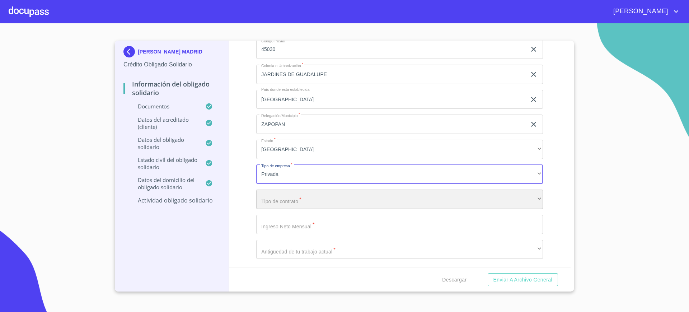
click at [277, 197] on div "​" at bounding box center [399, 199] width 287 height 19
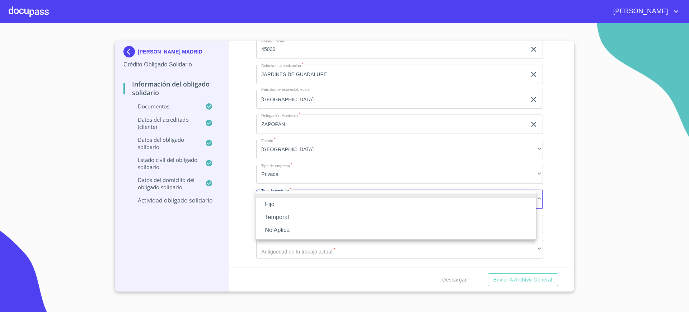
click at [276, 226] on li "No Aplica" at bounding box center [396, 230] width 280 height 13
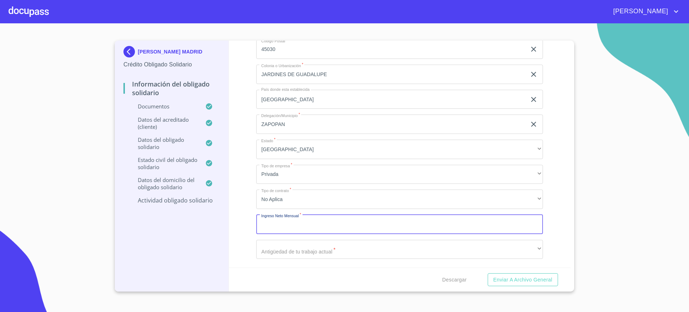
click at [283, 216] on input "Documento de identificación Obligado Solidario.   *" at bounding box center [399, 224] width 287 height 19
type input "50000"
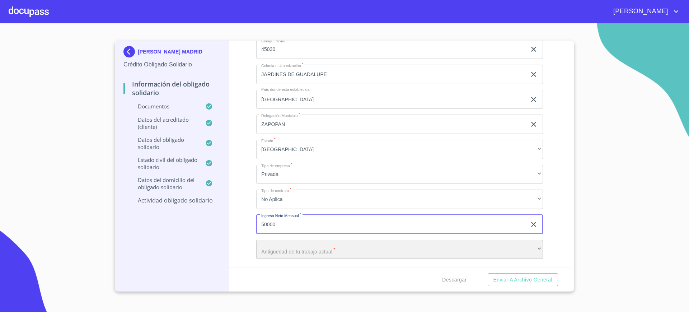
click at [285, 246] on div "​" at bounding box center [399, 249] width 287 height 19
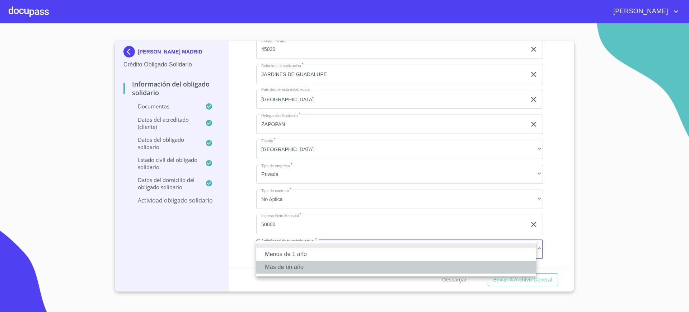
click at [280, 271] on li "Más de un año" at bounding box center [396, 267] width 280 height 13
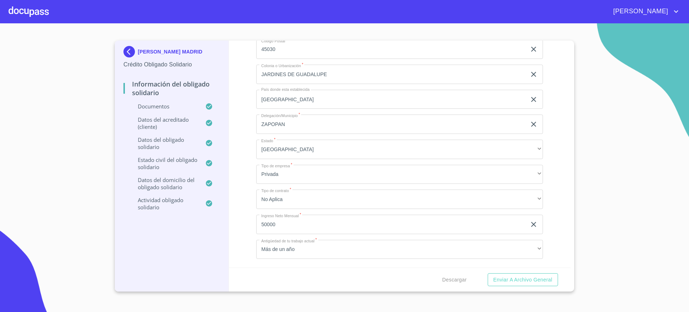
click at [253, 211] on div "Información del Obligado Solidario Documentos Documento de identificación Oblig…" at bounding box center [400, 154] width 342 height 227
click at [537, 283] on span "Enviar a Archivo General" at bounding box center [523, 279] width 59 height 9
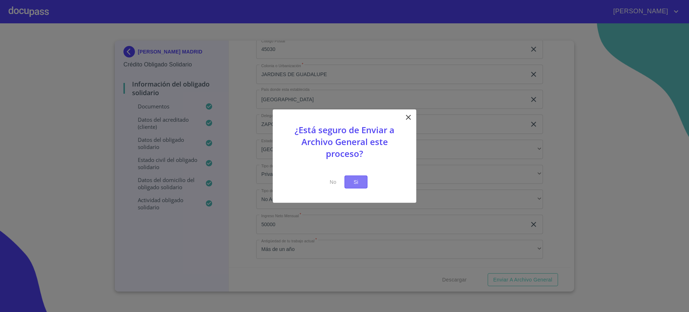
click at [362, 178] on button "Si" at bounding box center [356, 181] width 23 height 13
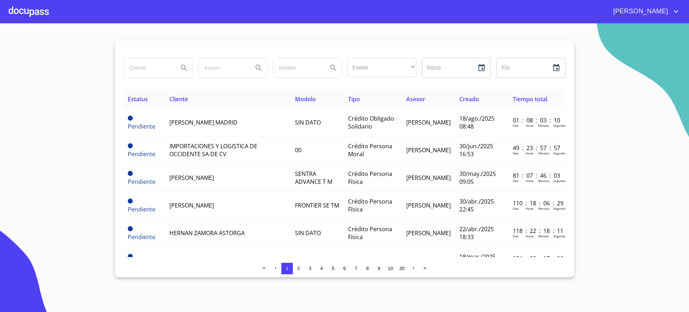
click at [157, 67] on input "search" at bounding box center [148, 67] width 49 height 19
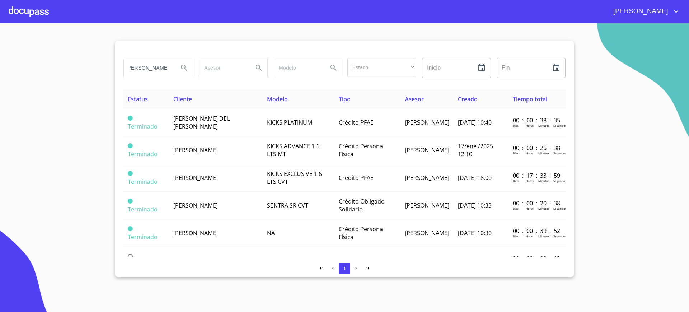
scroll to position [0, 8]
type input "ANGELICA JASSO"
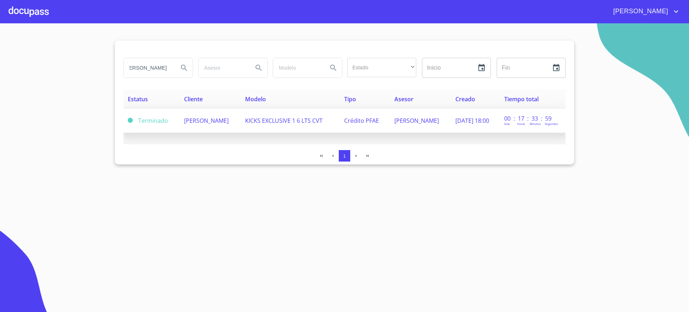
scroll to position [0, 0]
click at [186, 122] on span "[PERSON_NAME]" at bounding box center [206, 121] width 45 height 8
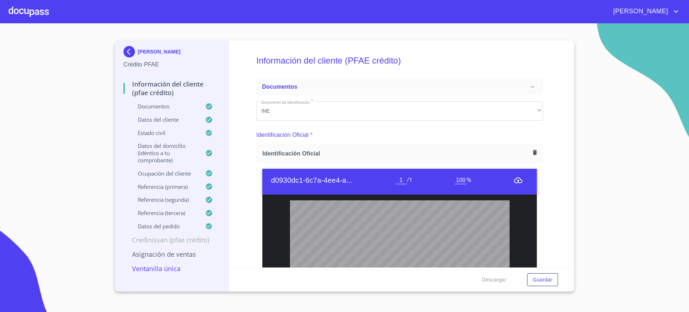
click at [46, 13] on div at bounding box center [29, 11] width 40 height 23
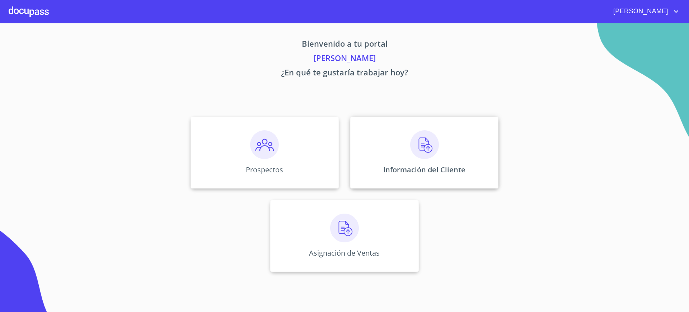
click at [408, 156] on div "Información del Cliente" at bounding box center [424, 153] width 148 height 72
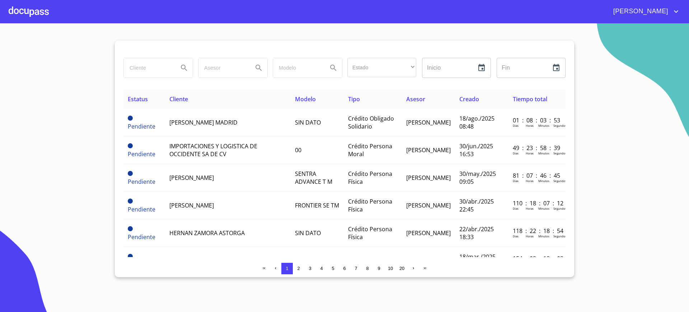
click at [147, 64] on input "search" at bounding box center [148, 67] width 49 height 19
click at [162, 63] on input "search" at bounding box center [148, 67] width 49 height 19
type input "A"
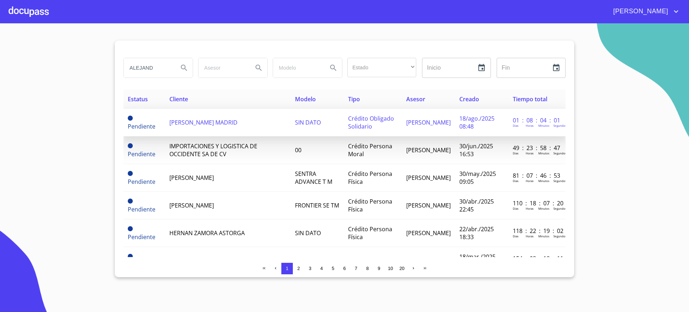
type input "ALEJAND"
click at [215, 123] on span "[PERSON_NAME] MADRID" at bounding box center [203, 122] width 68 height 8
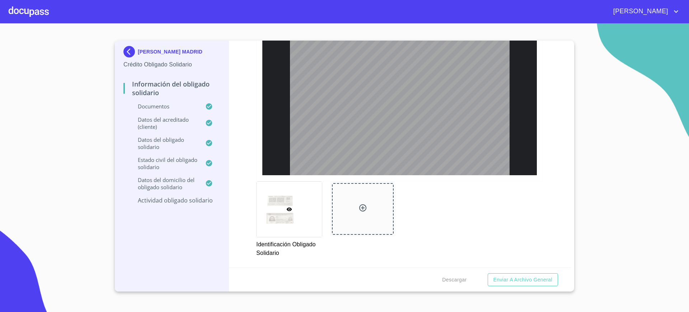
scroll to position [263, 0]
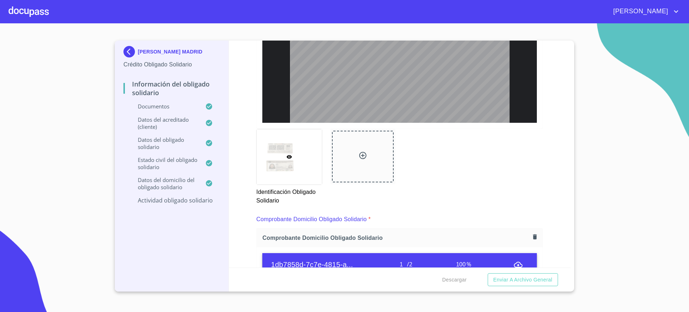
click at [128, 53] on img at bounding box center [130, 51] width 14 height 11
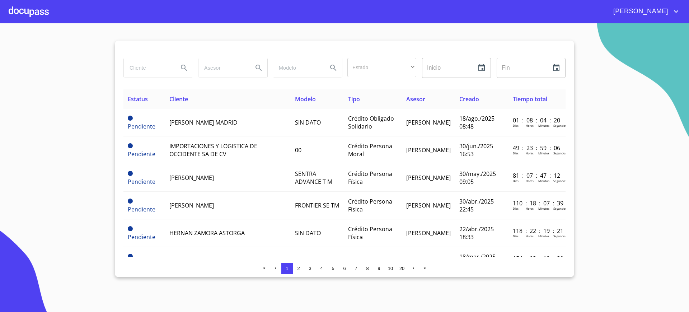
click at [150, 65] on input "search" at bounding box center [148, 67] width 49 height 19
type input "ALEJANDRO DIAZ"
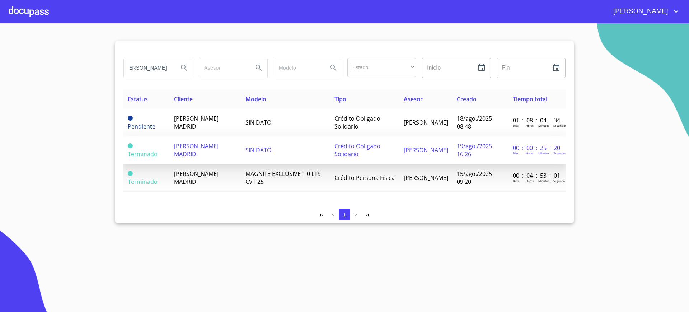
scroll to position [0, 0]
click at [319, 154] on td "SIN DATO" at bounding box center [285, 150] width 89 height 28
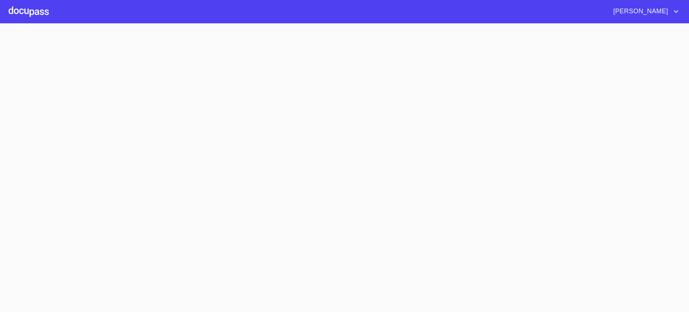
click at [319, 154] on section at bounding box center [344, 167] width 689 height 289
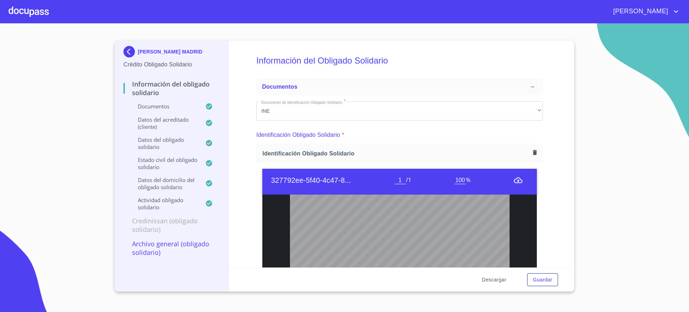
scroll to position [160, 0]
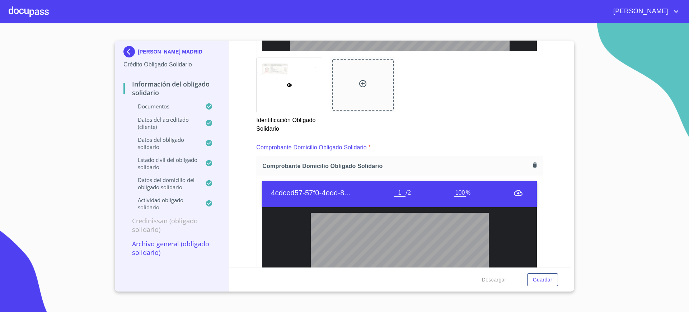
scroll to position [335, 0]
click at [303, 108] on div at bounding box center [289, 85] width 65 height 55
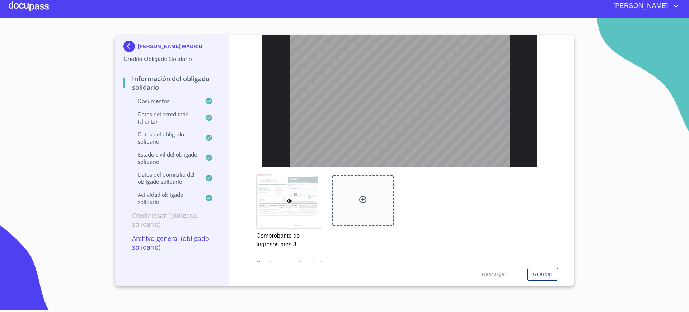
scroll to position [1606, 0]
